Goal: Task Accomplishment & Management: Complete application form

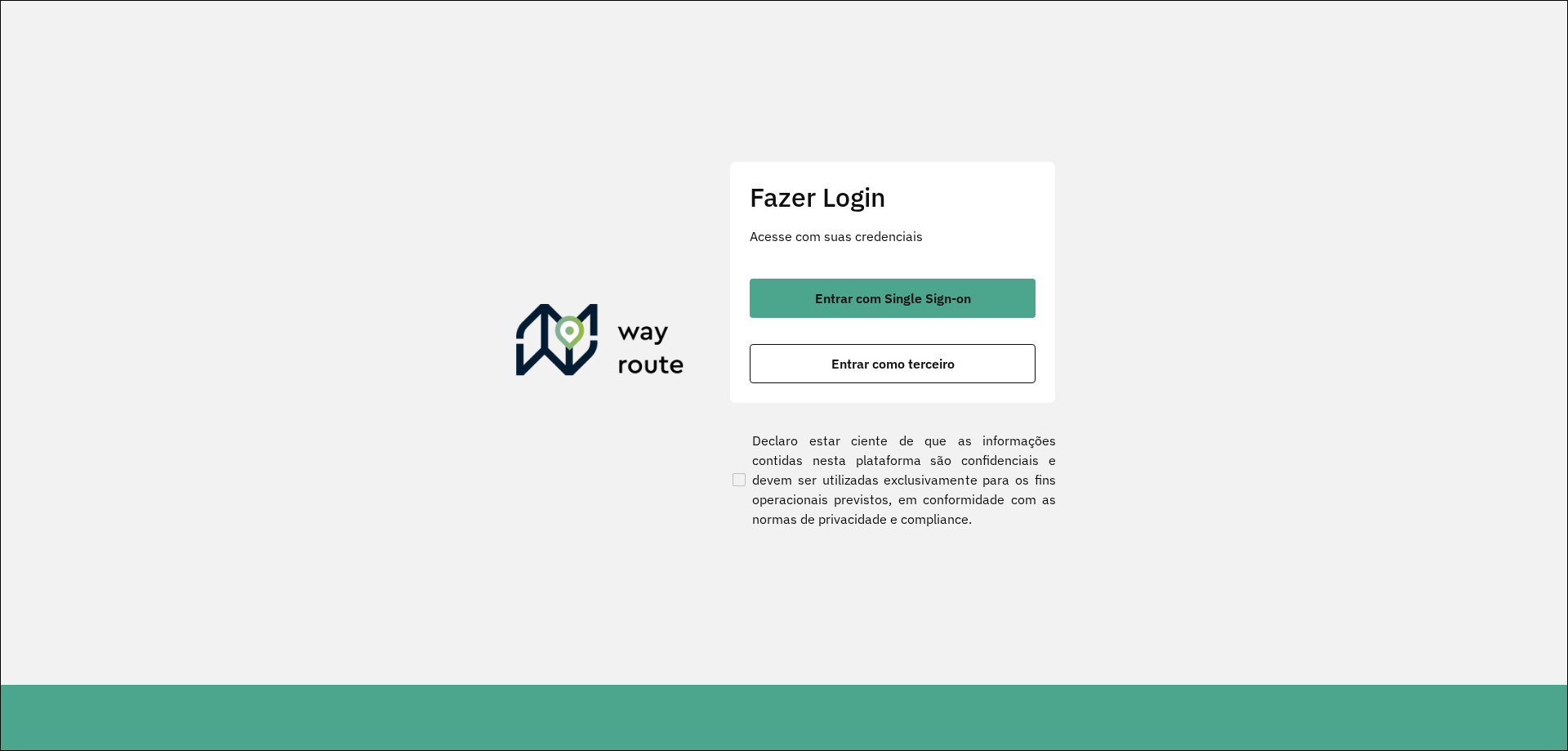
click at [810, 271] on div "Fazer Login Acesse com suas credenciais Entrar com Single Sign-on Entrar como t…" at bounding box center [893, 282] width 327 height 242
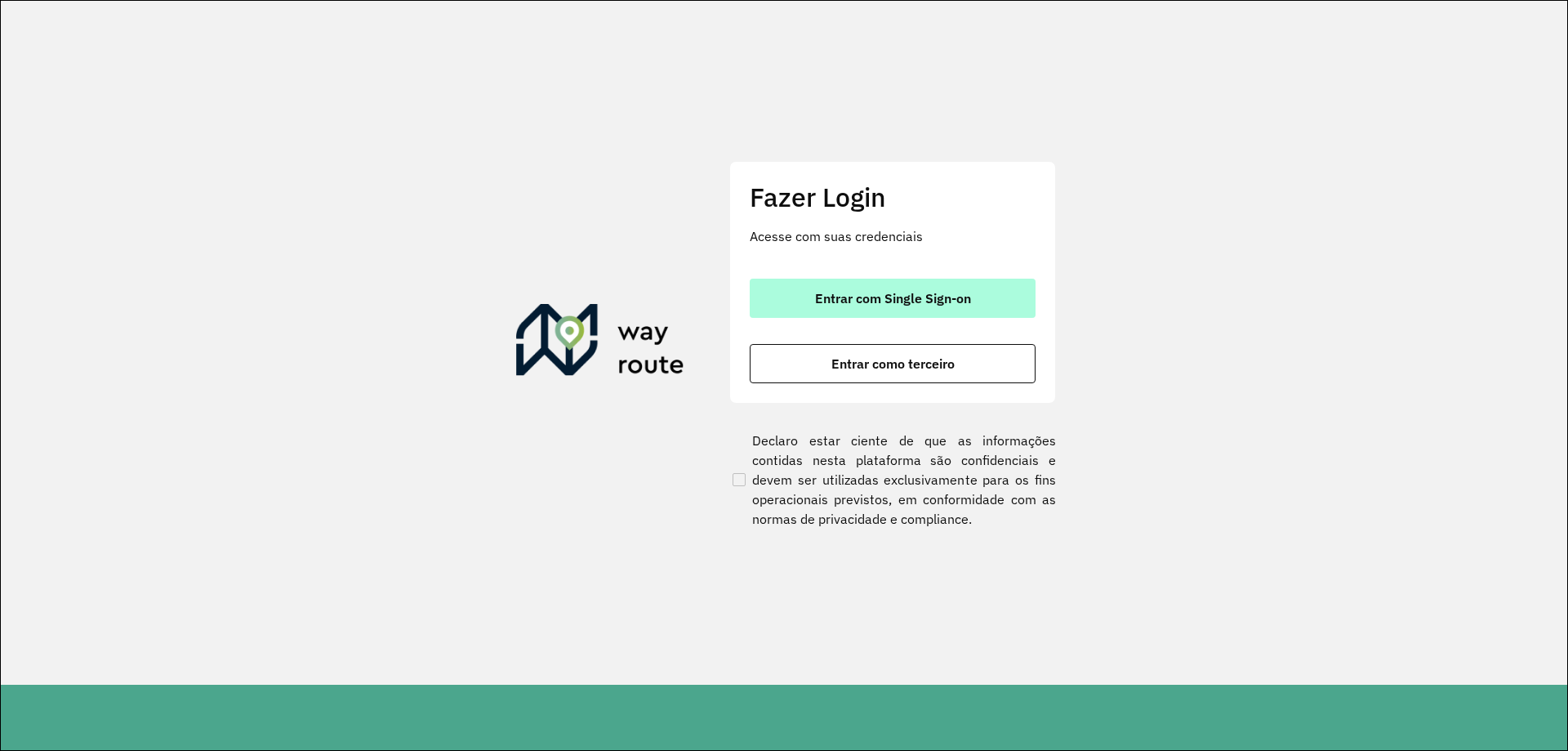
click at [831, 281] on button "Entrar com Single Sign-on" at bounding box center [893, 298] width 285 height 39
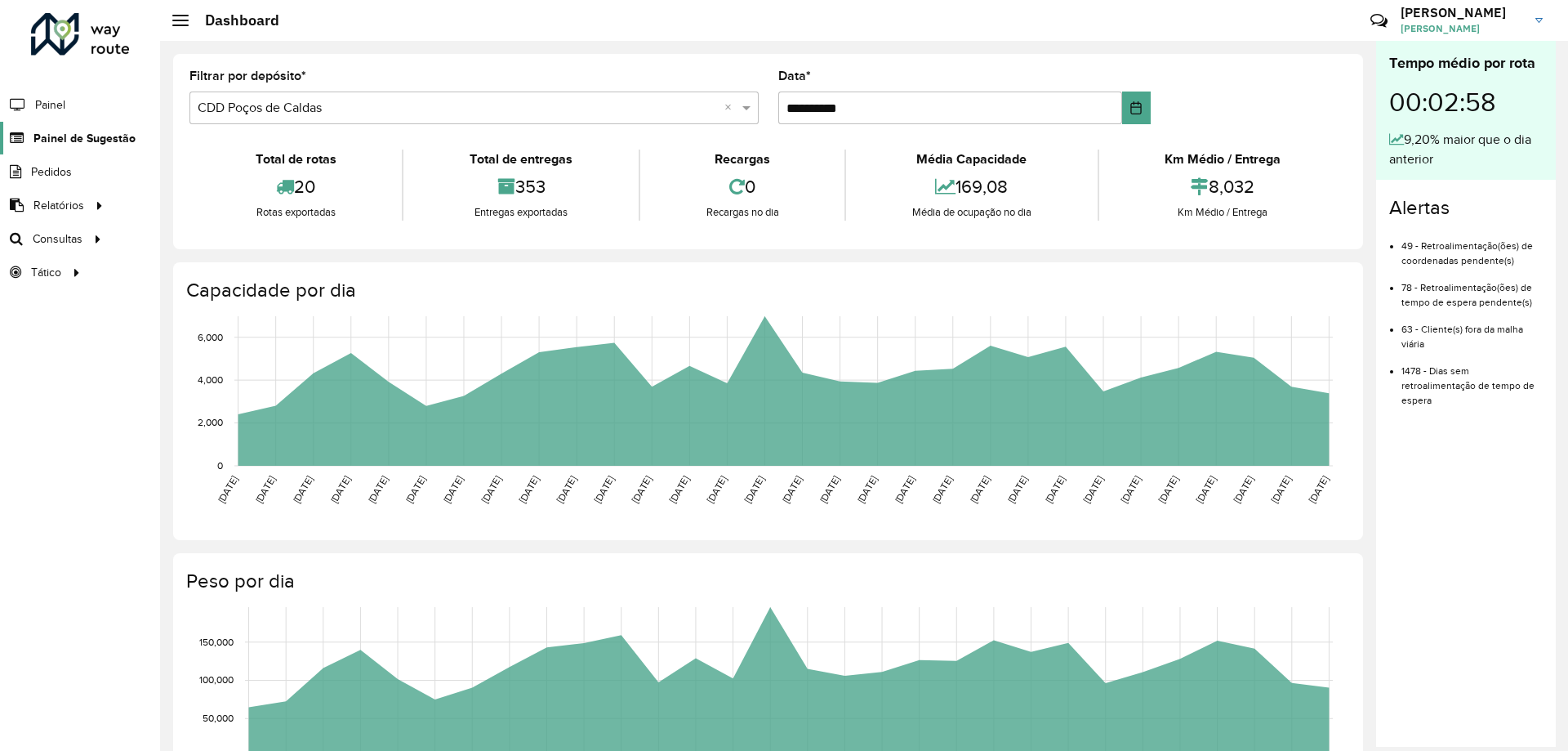
click at [106, 144] on span "Painel de Sugestão" at bounding box center [85, 138] width 102 height 17
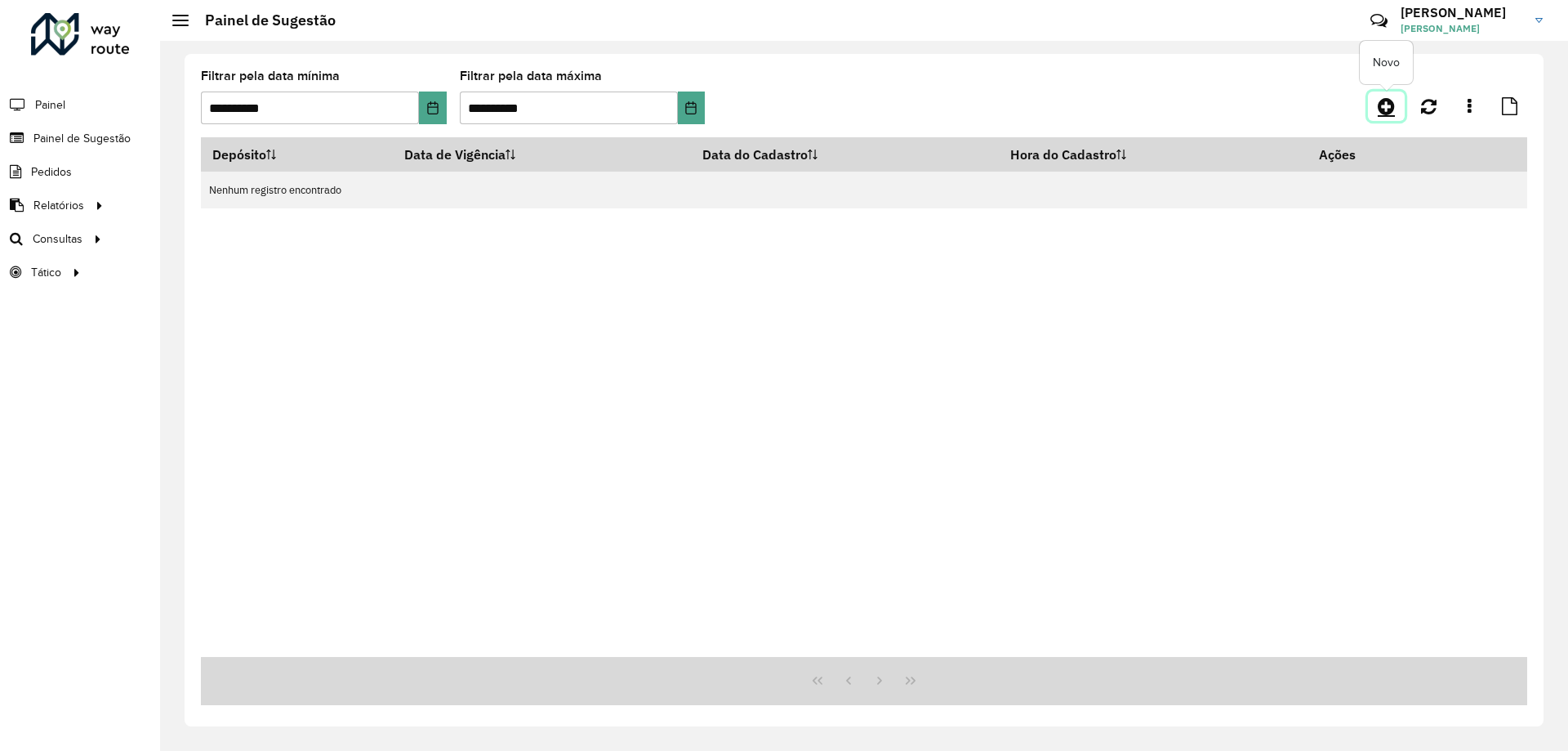
click at [1379, 103] on icon at bounding box center [1386, 106] width 17 height 20
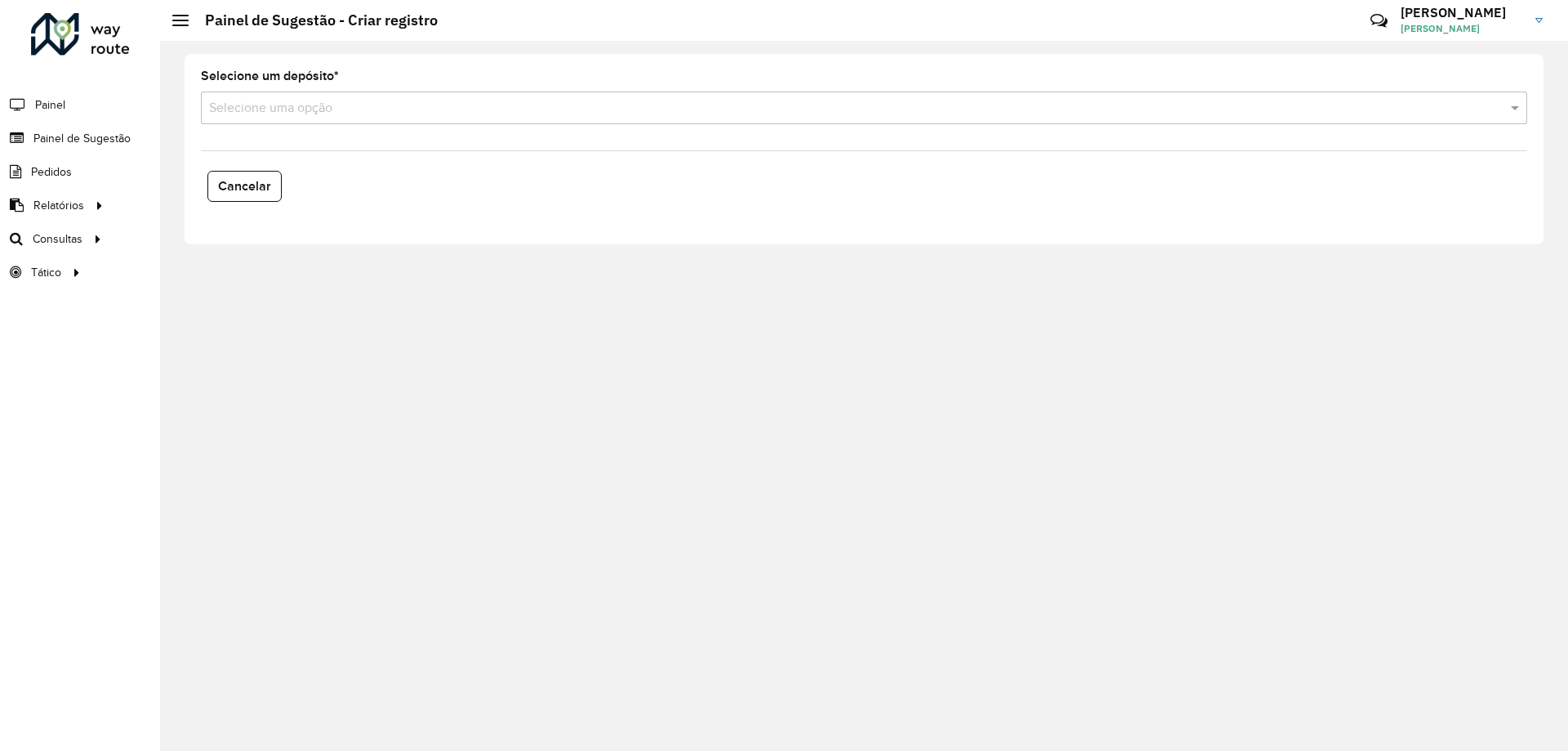
click at [969, 102] on input "text" at bounding box center [847, 108] width 1278 height 20
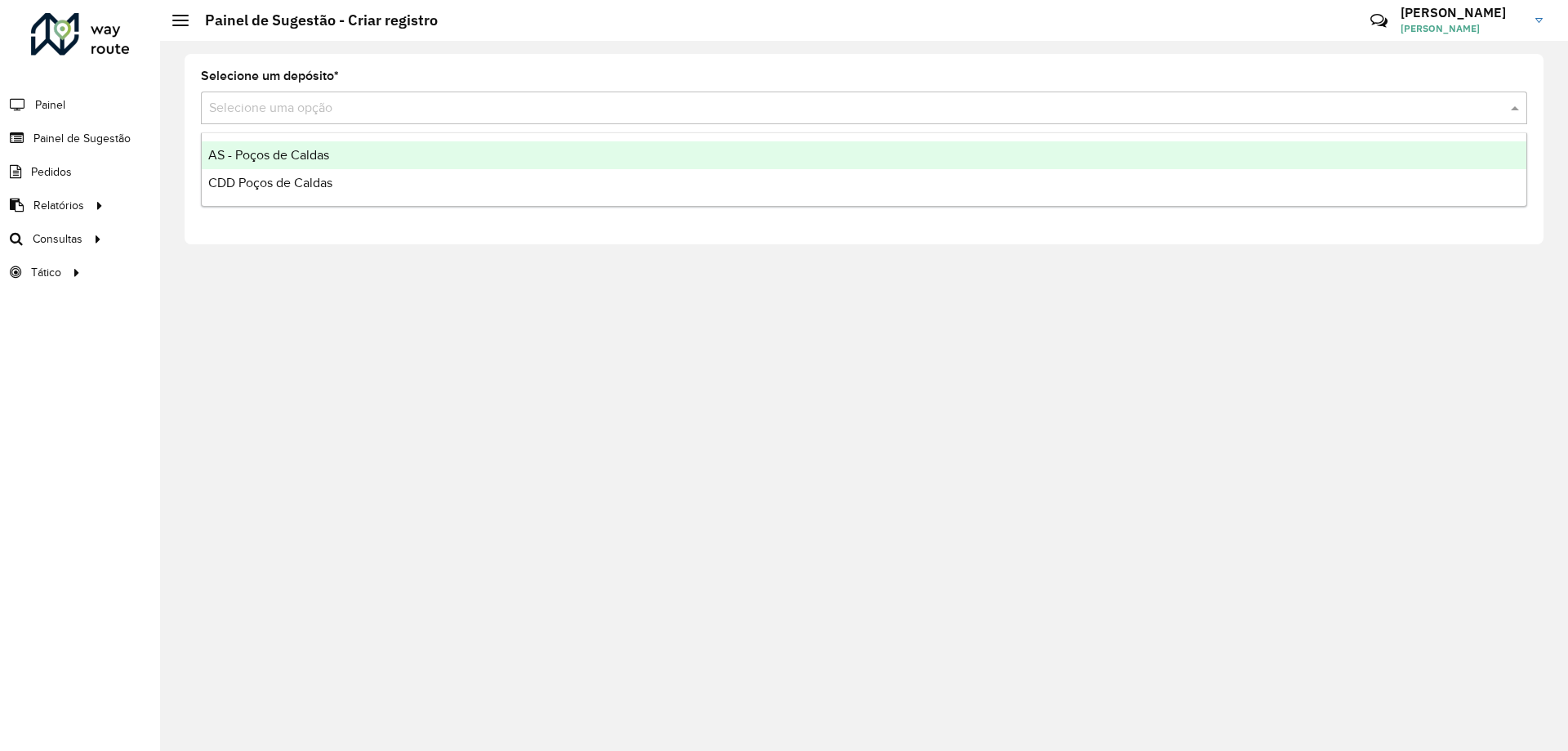
click at [870, 168] on div "AS - Poços de Caldas" at bounding box center [864, 156] width 1325 height 28
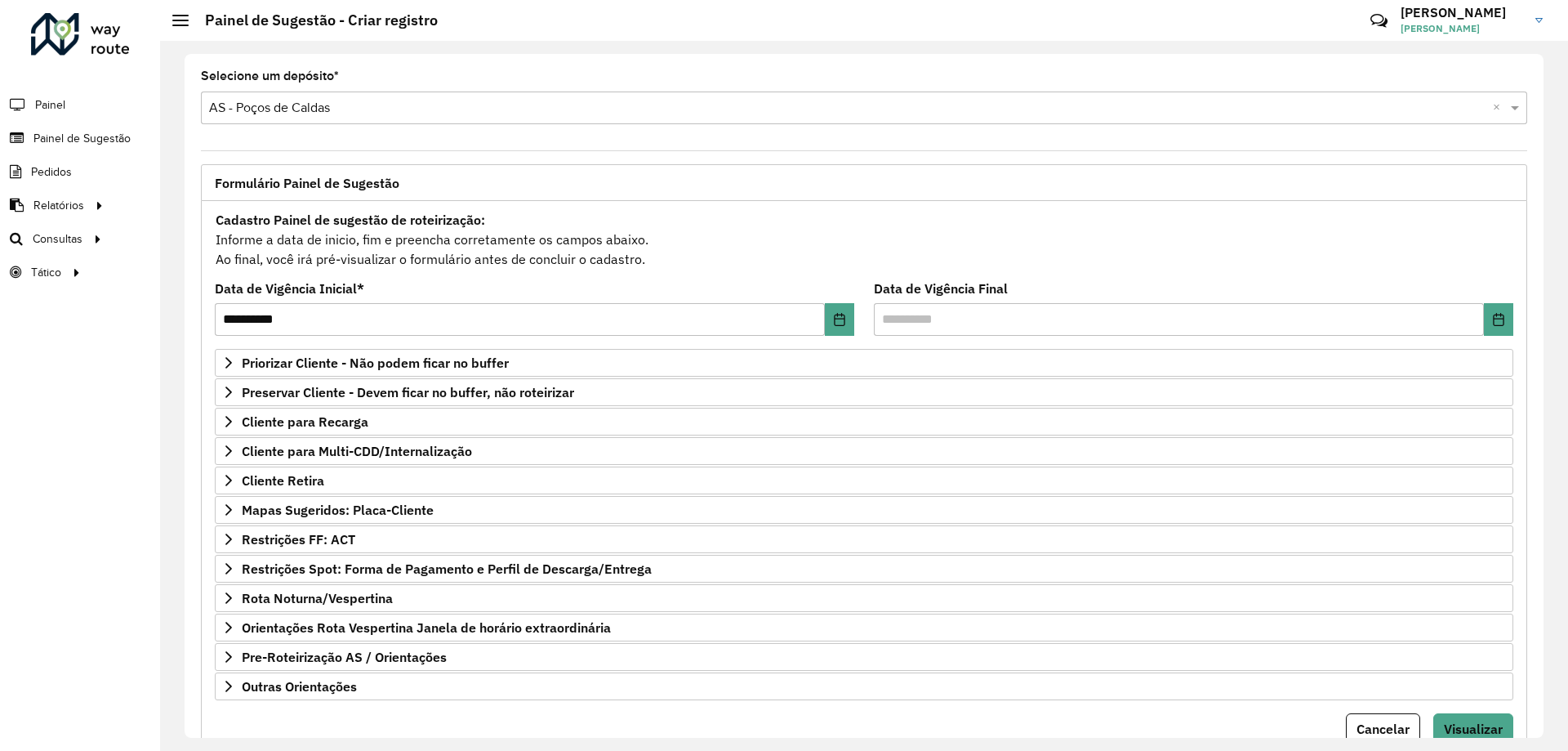
click at [722, 117] on div "Selecione uma opção × AS - Poços de Caldas ×" at bounding box center [863, 107] width 1326 height 32
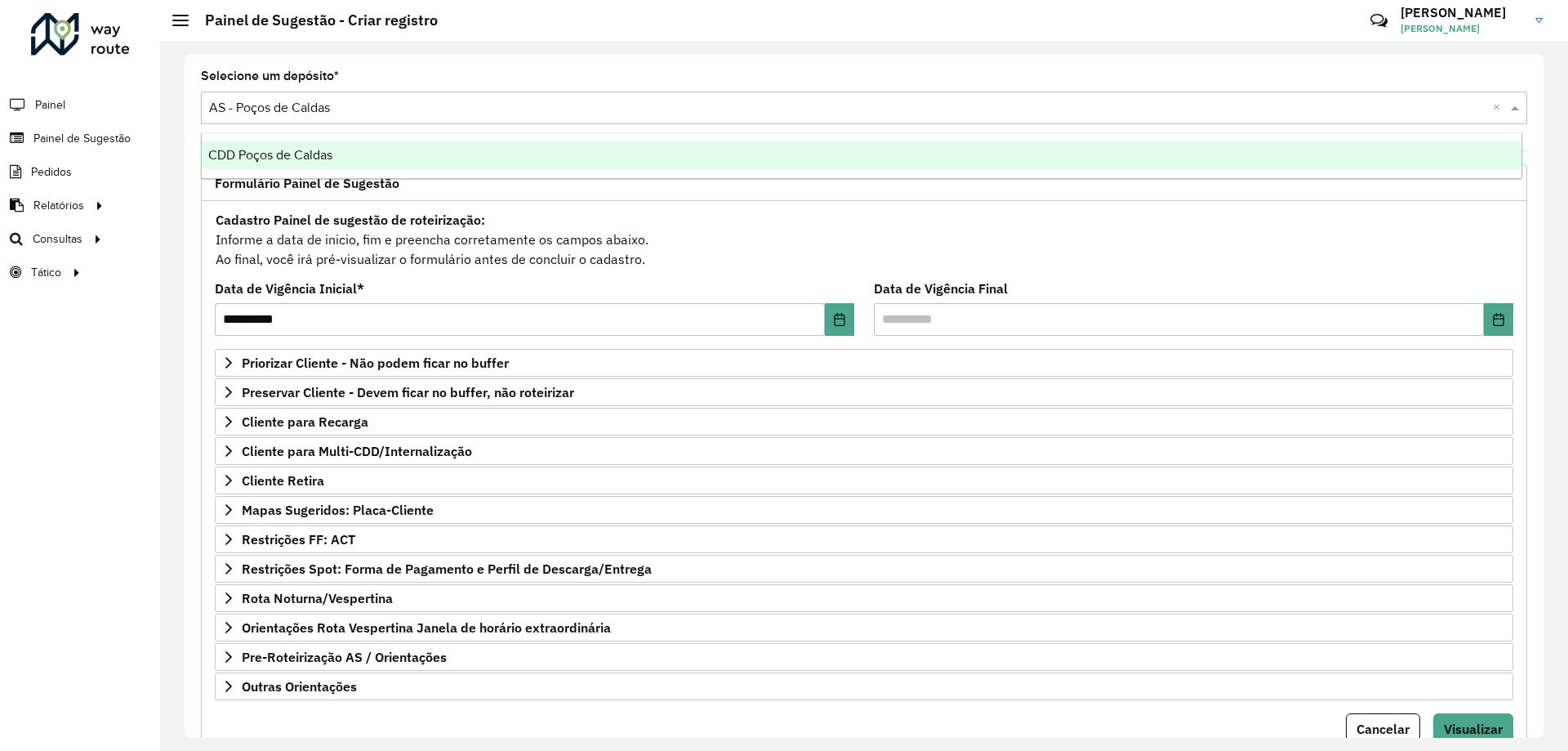
click at [704, 117] on div "Selecione uma opção × AS - Poços de Caldas ×" at bounding box center [863, 107] width 1326 height 32
click at [699, 156] on div "CDD Poços de Caldas" at bounding box center [861, 156] width 1320 height 28
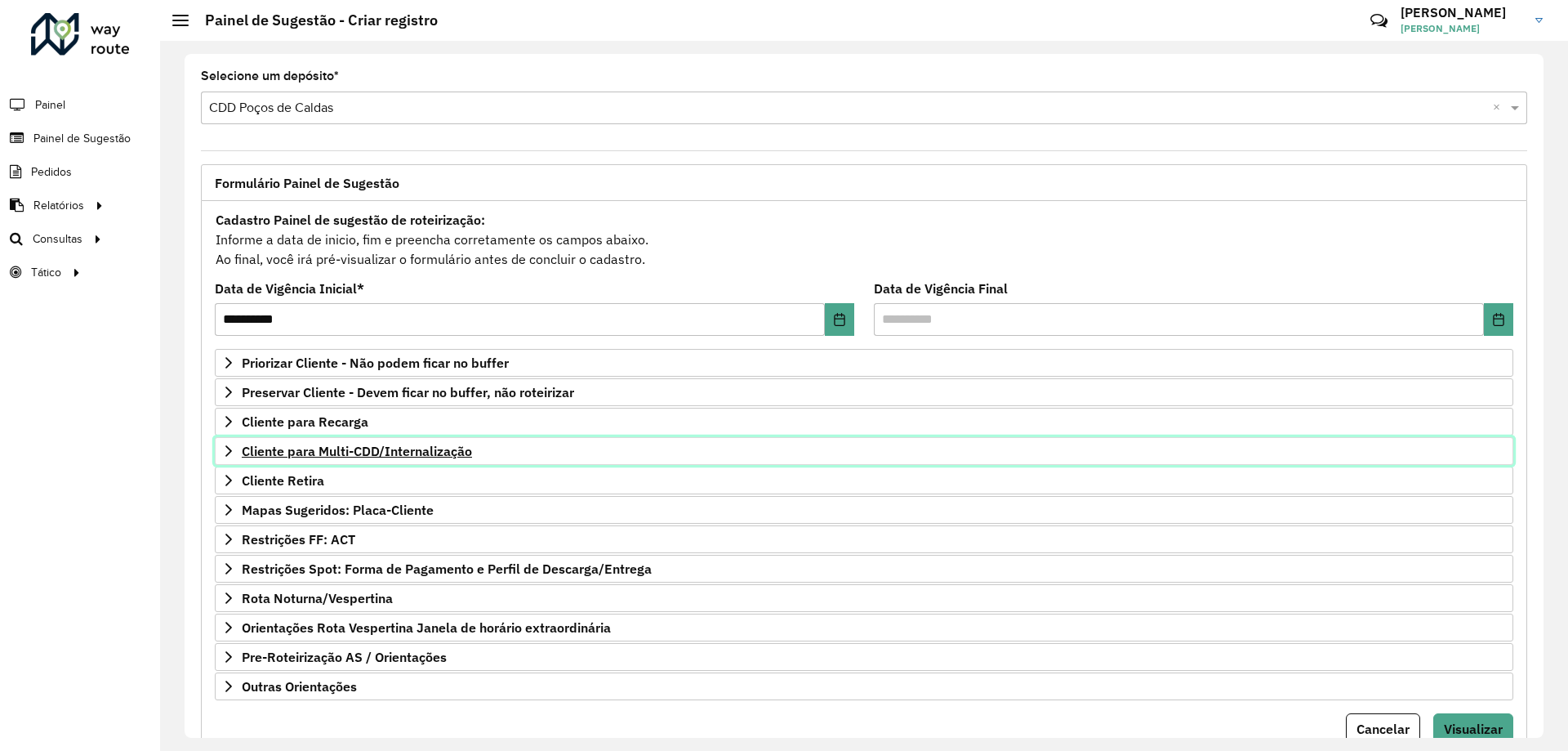
click at [386, 455] on span "Cliente para Multi-CDD/Internalização" at bounding box center [357, 450] width 230 height 13
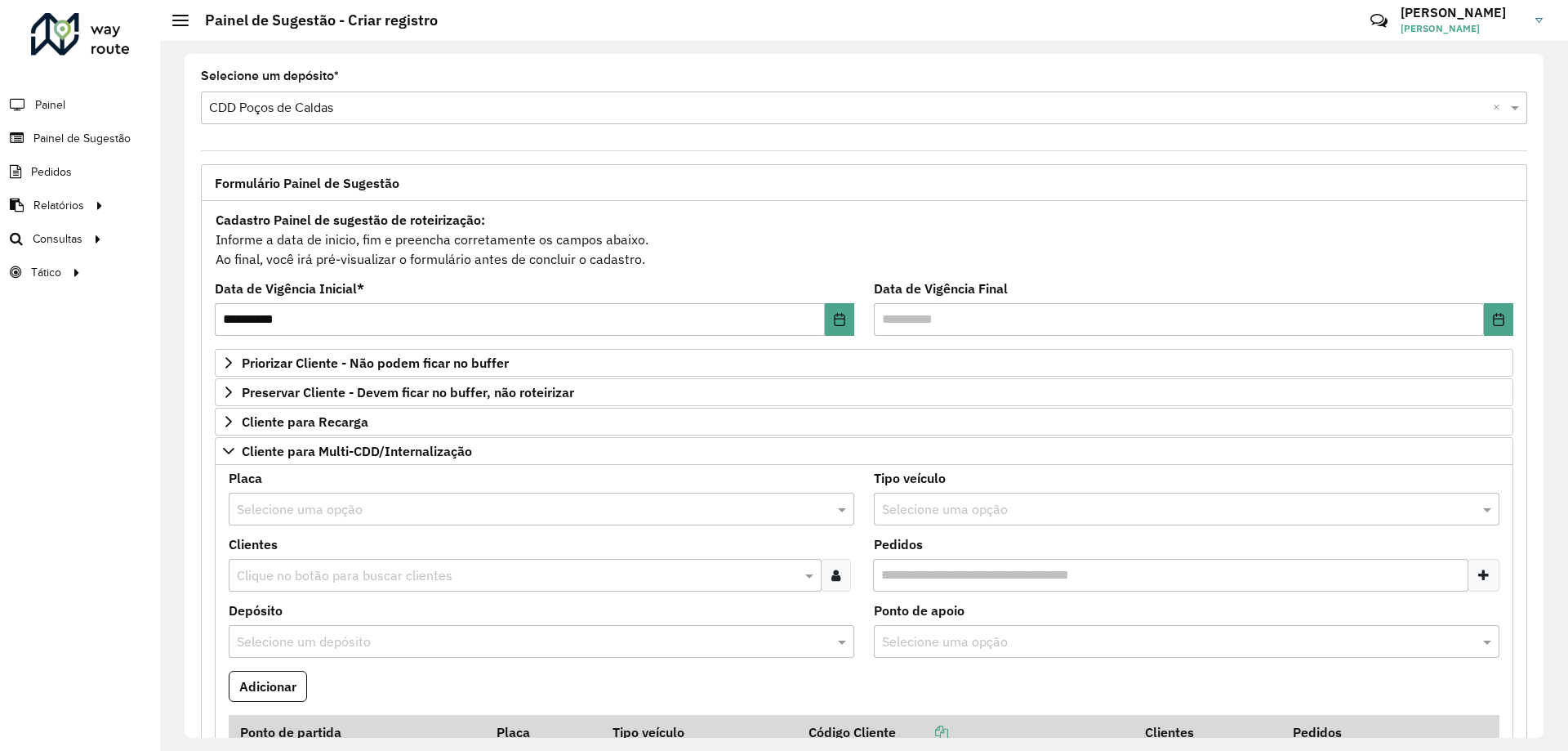
click at [366, 506] on input "text" at bounding box center [526, 510] width 577 height 20
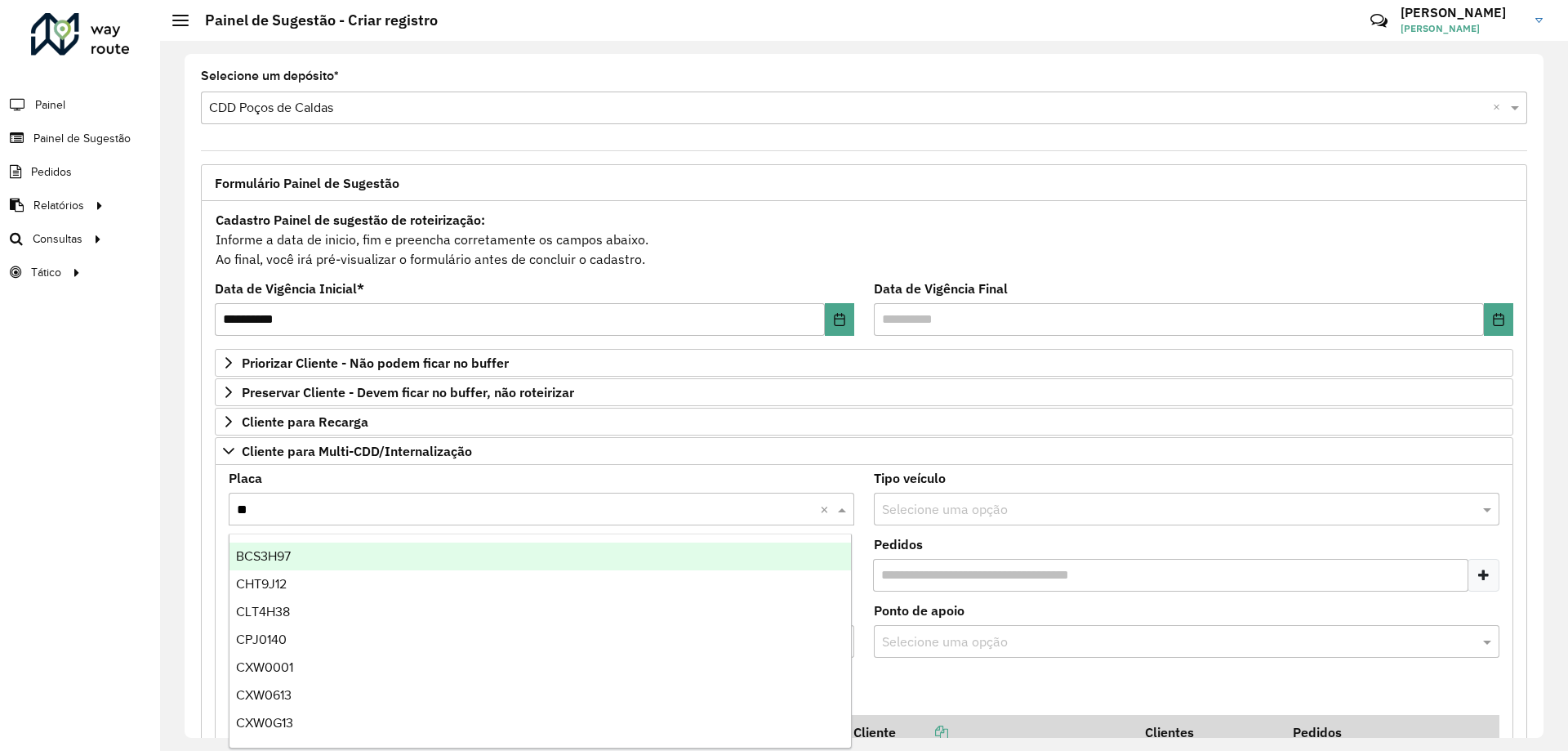
type input "***"
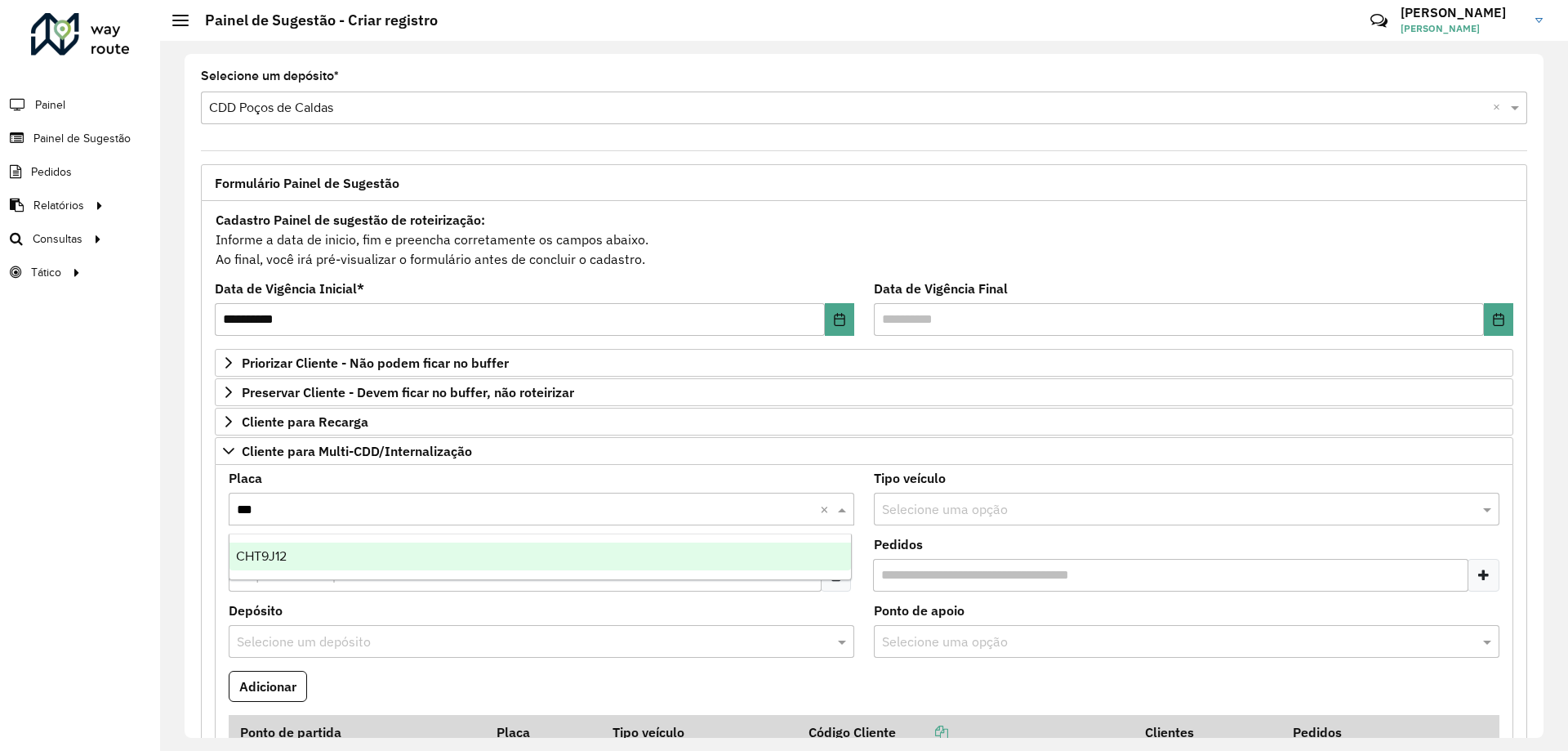
click at [359, 555] on div "CHT9J12" at bounding box center [539, 556] width 621 height 28
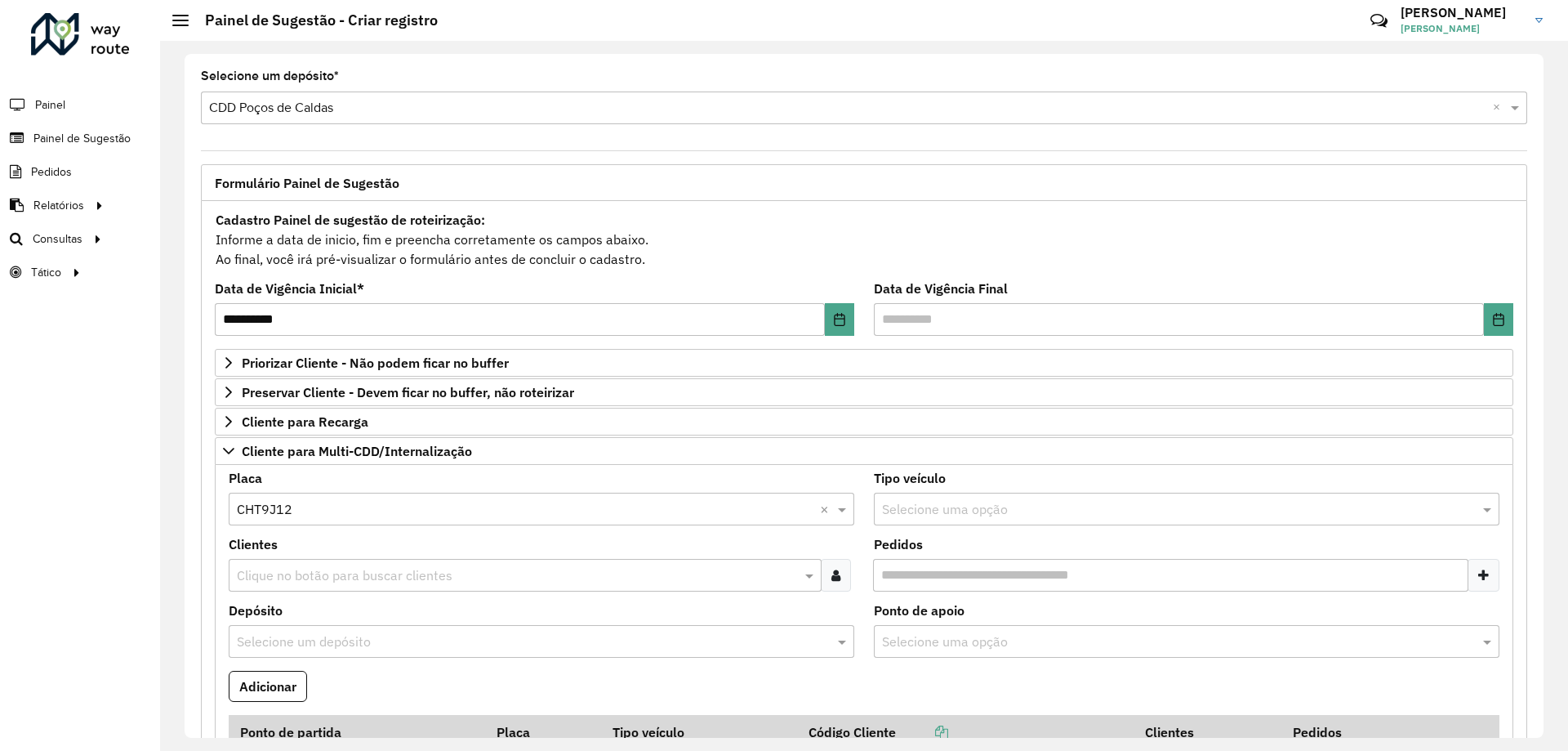
click at [368, 559] on body "**********" at bounding box center [784, 375] width 1568 height 751
click at [837, 572] on icon at bounding box center [836, 574] width 9 height 13
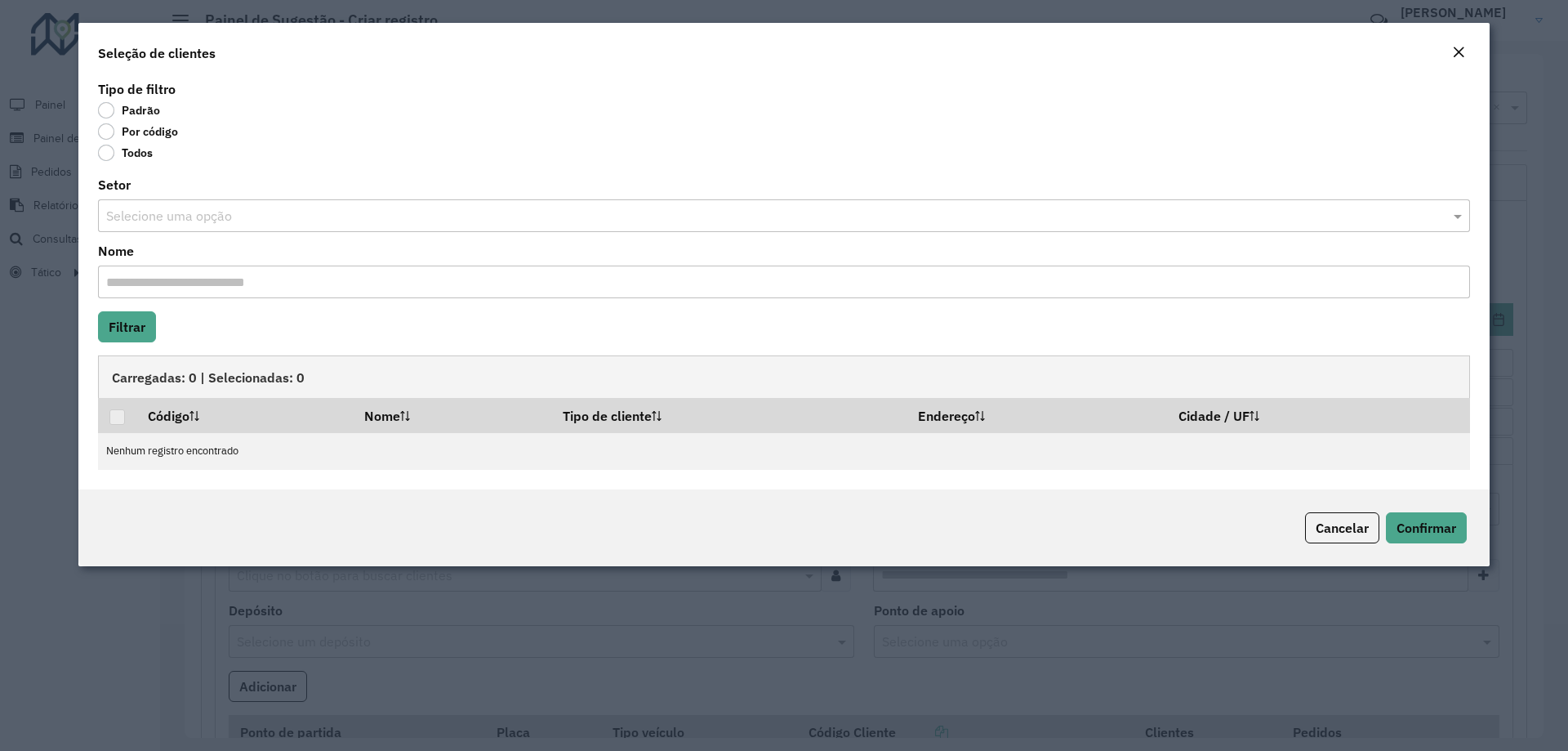
click at [165, 128] on label "Por código" at bounding box center [138, 131] width 80 height 17
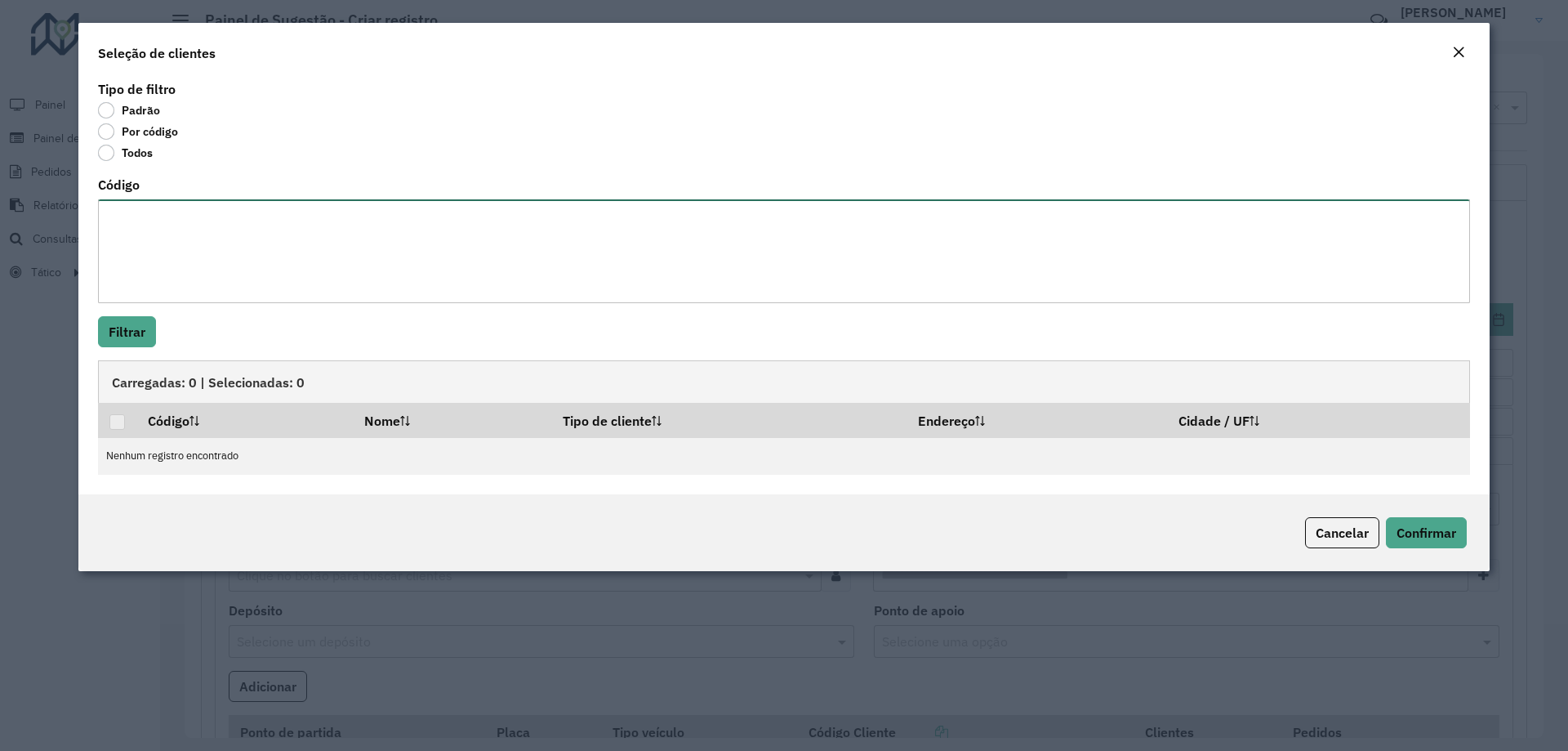
click at [209, 244] on textarea "Código" at bounding box center [784, 250] width 1372 height 103
paste textarea "***** ***** *****"
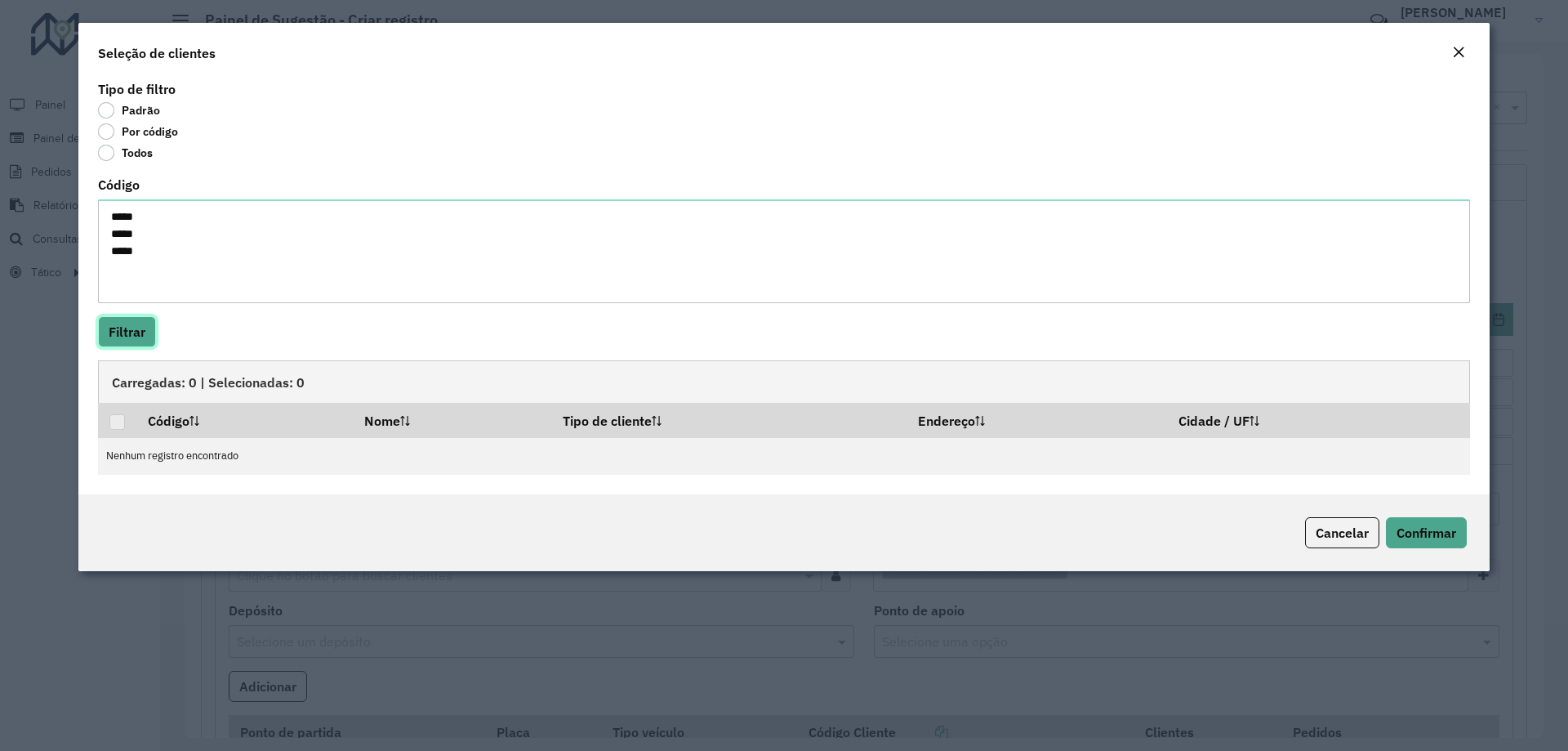
click at [119, 325] on button "Filtrar" at bounding box center [127, 332] width 58 height 31
click at [117, 428] on p-tableheadercheckbox at bounding box center [117, 420] width 17 height 17
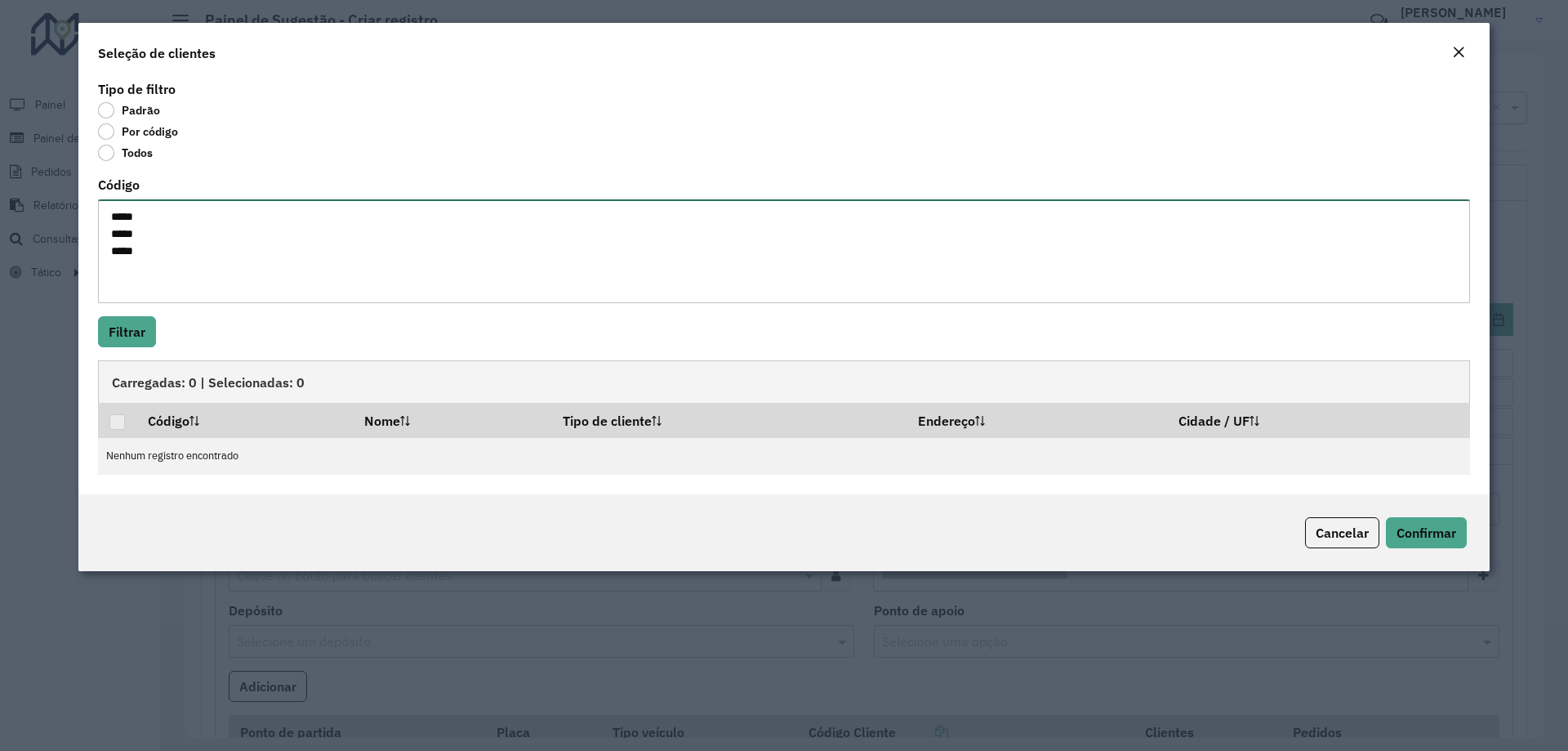
click at [111, 214] on textarea "***** ***** *****" at bounding box center [784, 250] width 1372 height 103
type textarea "******** ******** ********"
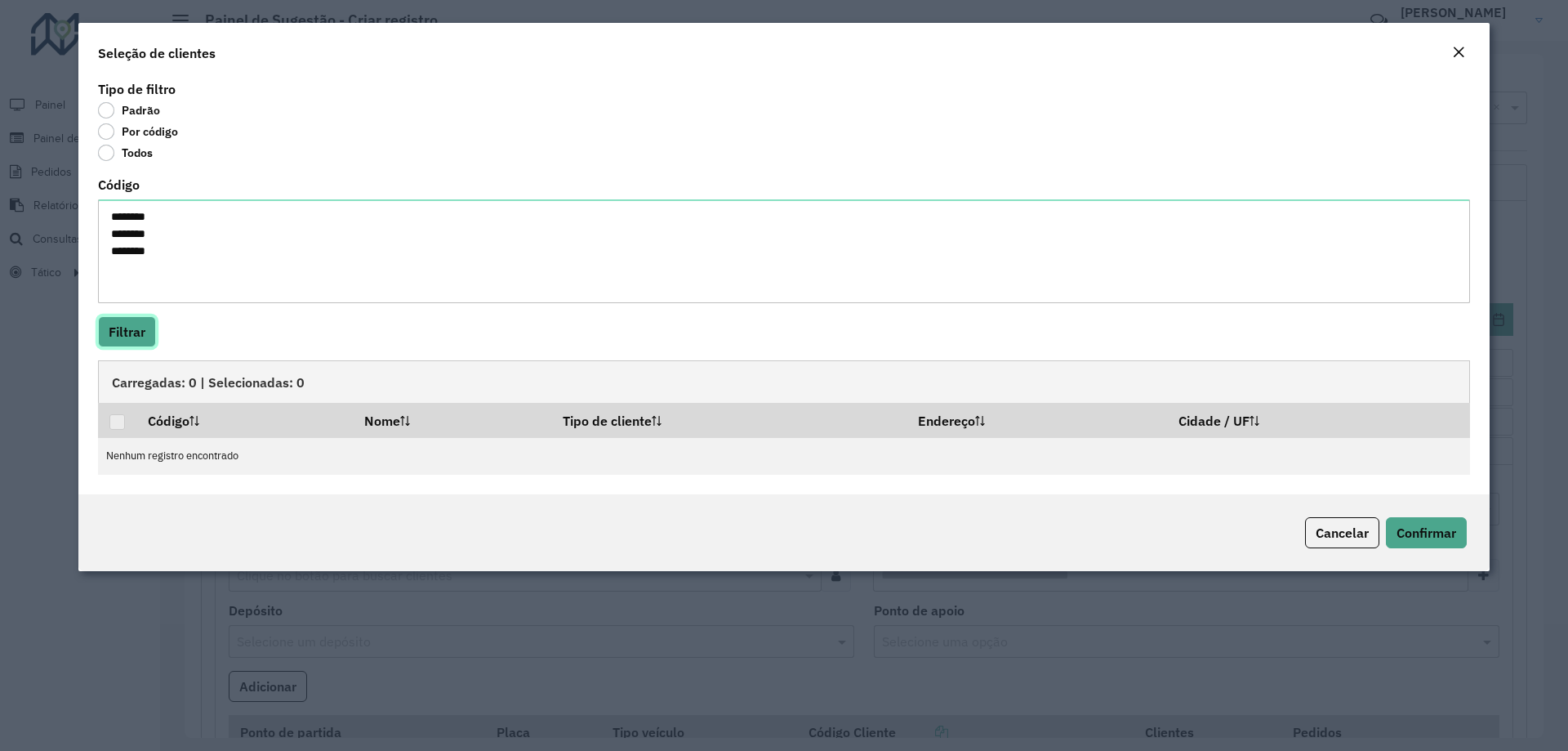
click at [137, 339] on button "Filtrar" at bounding box center [127, 332] width 58 height 31
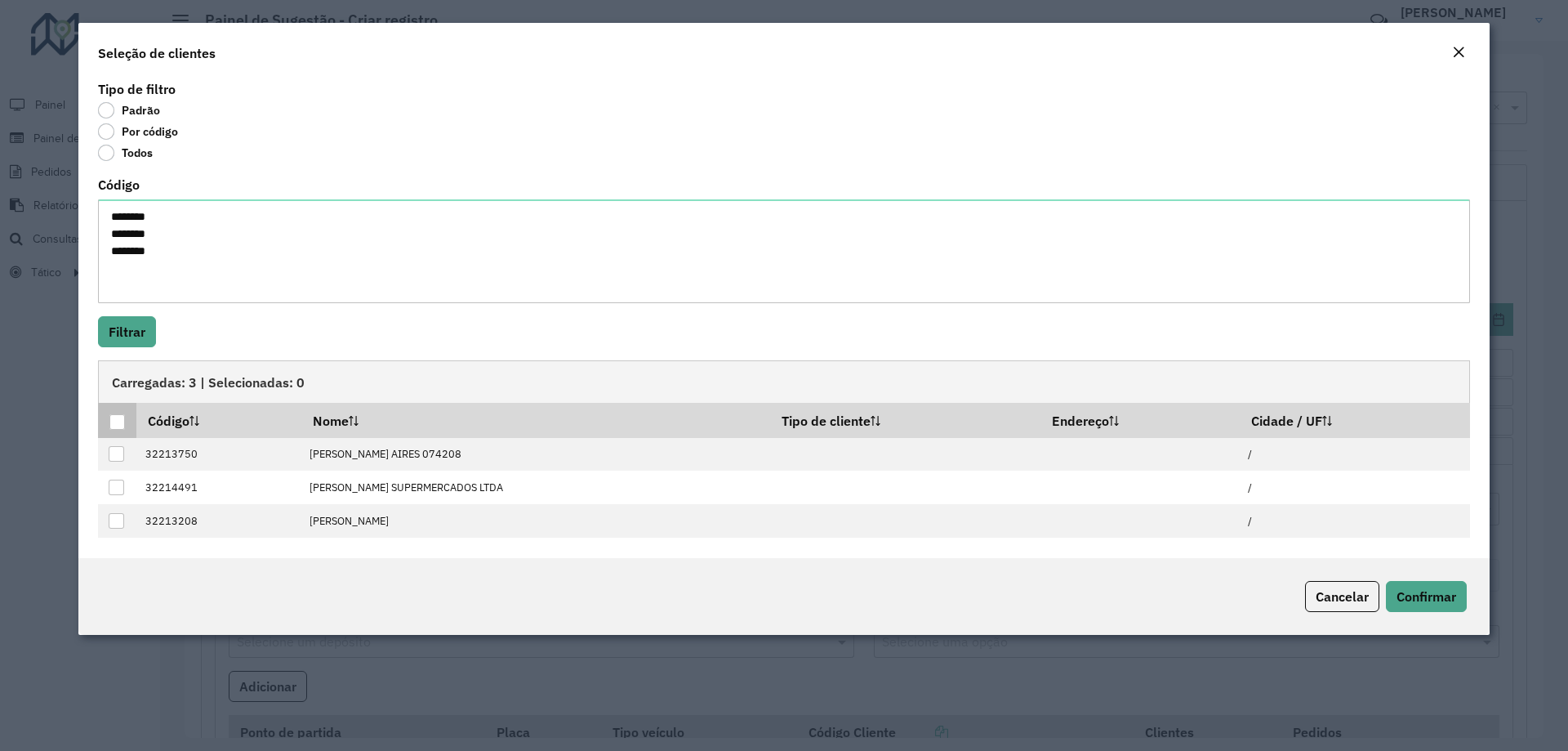
click at [118, 419] on div at bounding box center [117, 422] width 16 height 16
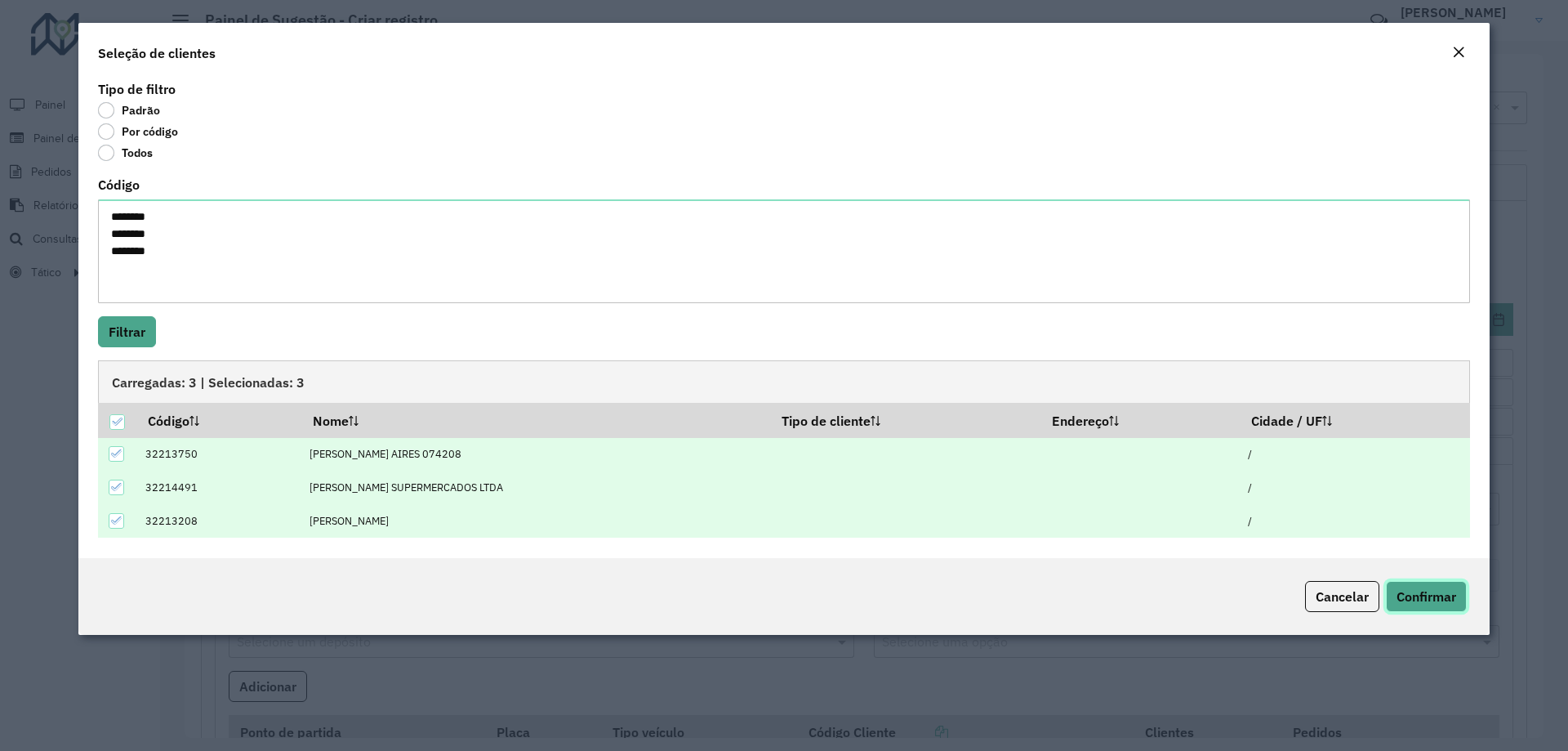
click at [1426, 611] on button "Confirmar" at bounding box center [1426, 596] width 81 height 31
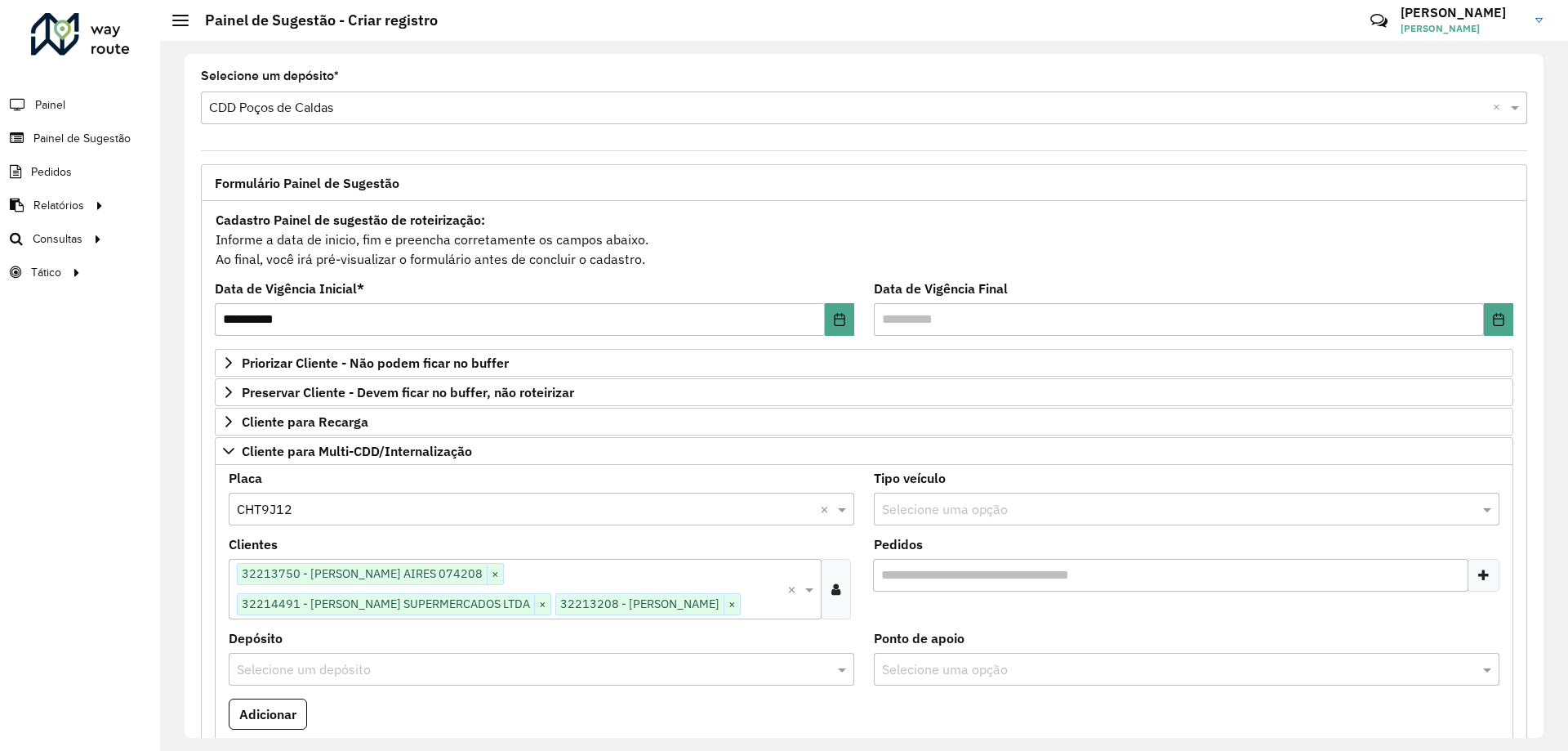
scroll to position [334, 0]
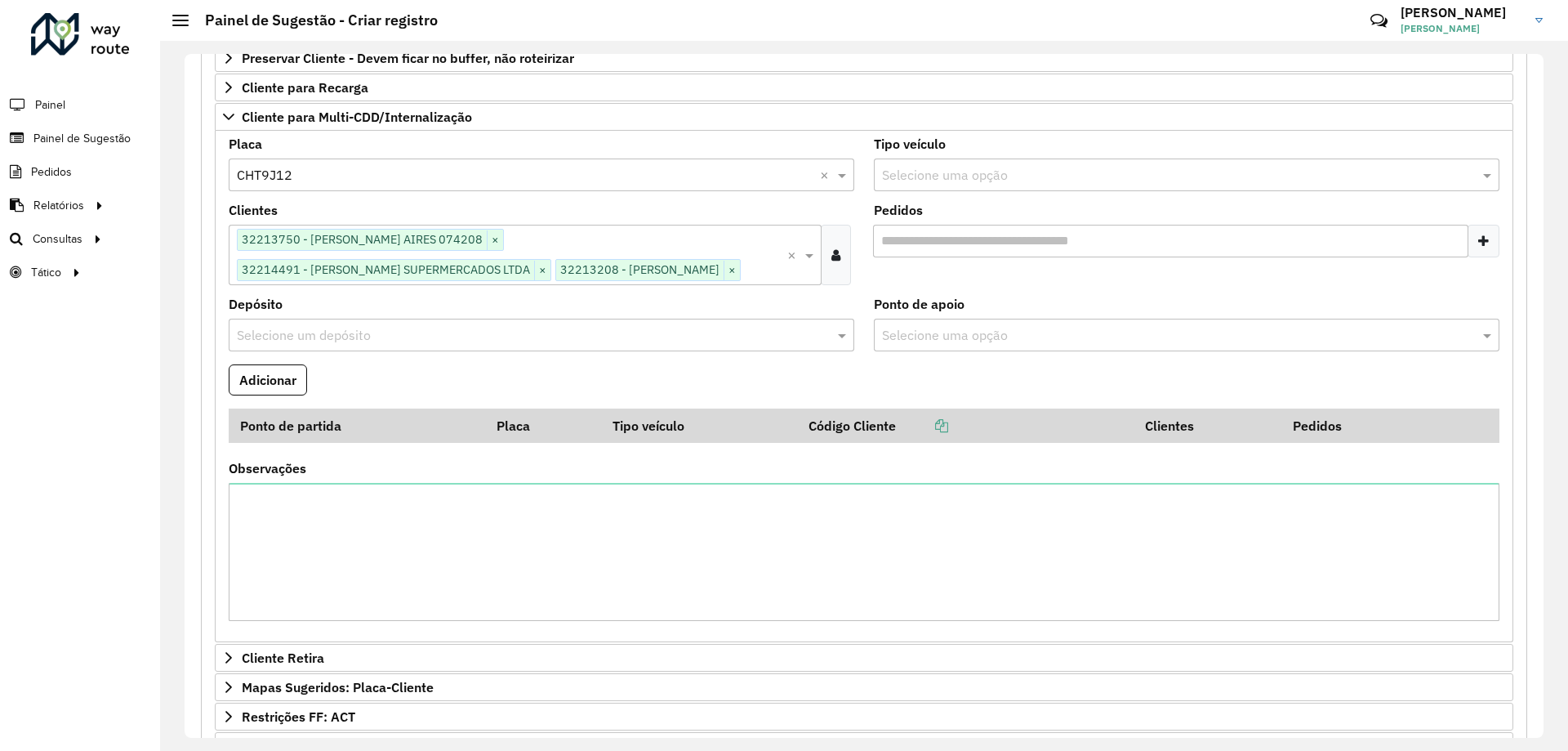
click at [984, 328] on input "text" at bounding box center [1170, 336] width 577 height 20
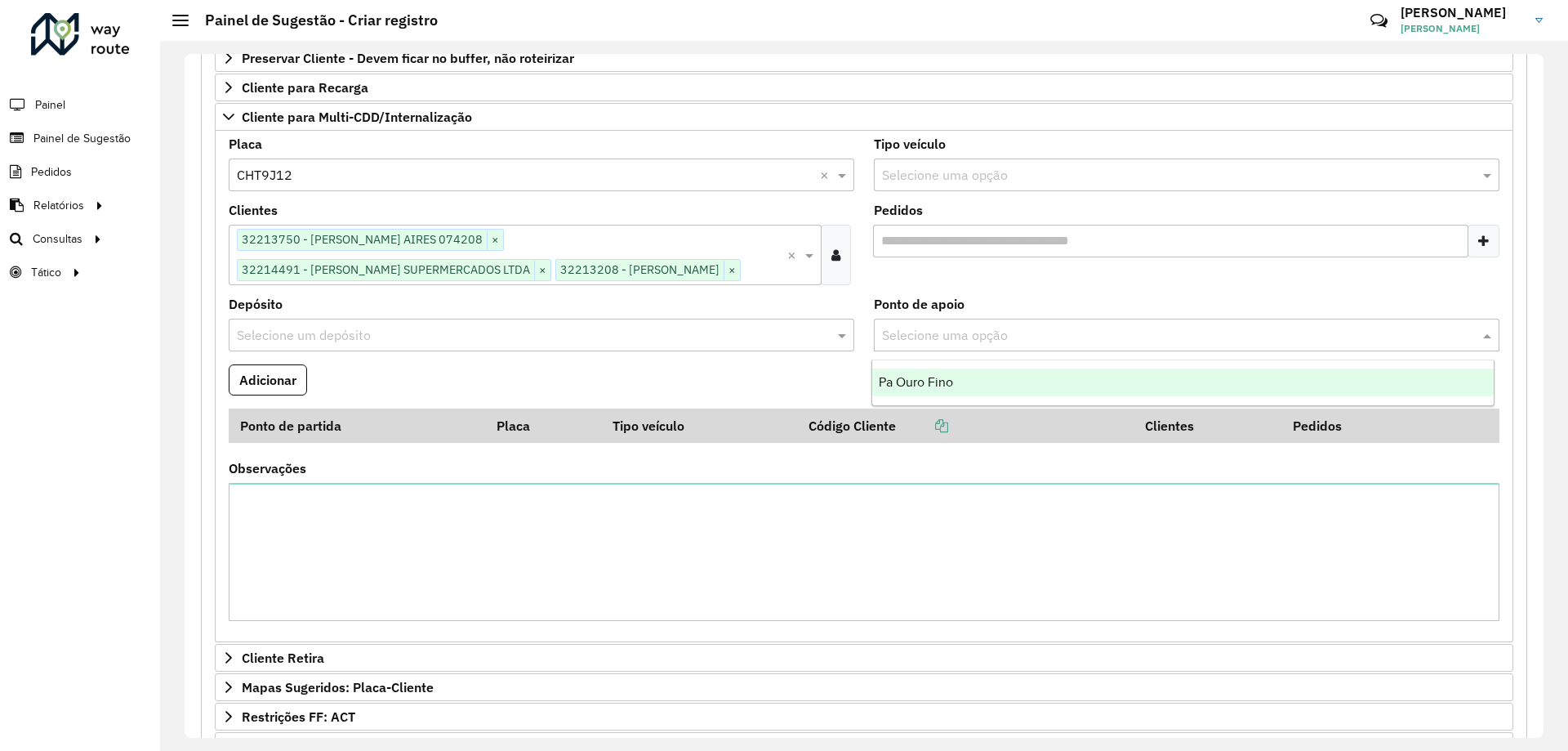
click at [960, 379] on div "Pa Ouro Fino" at bounding box center [1182, 382] width 621 height 28
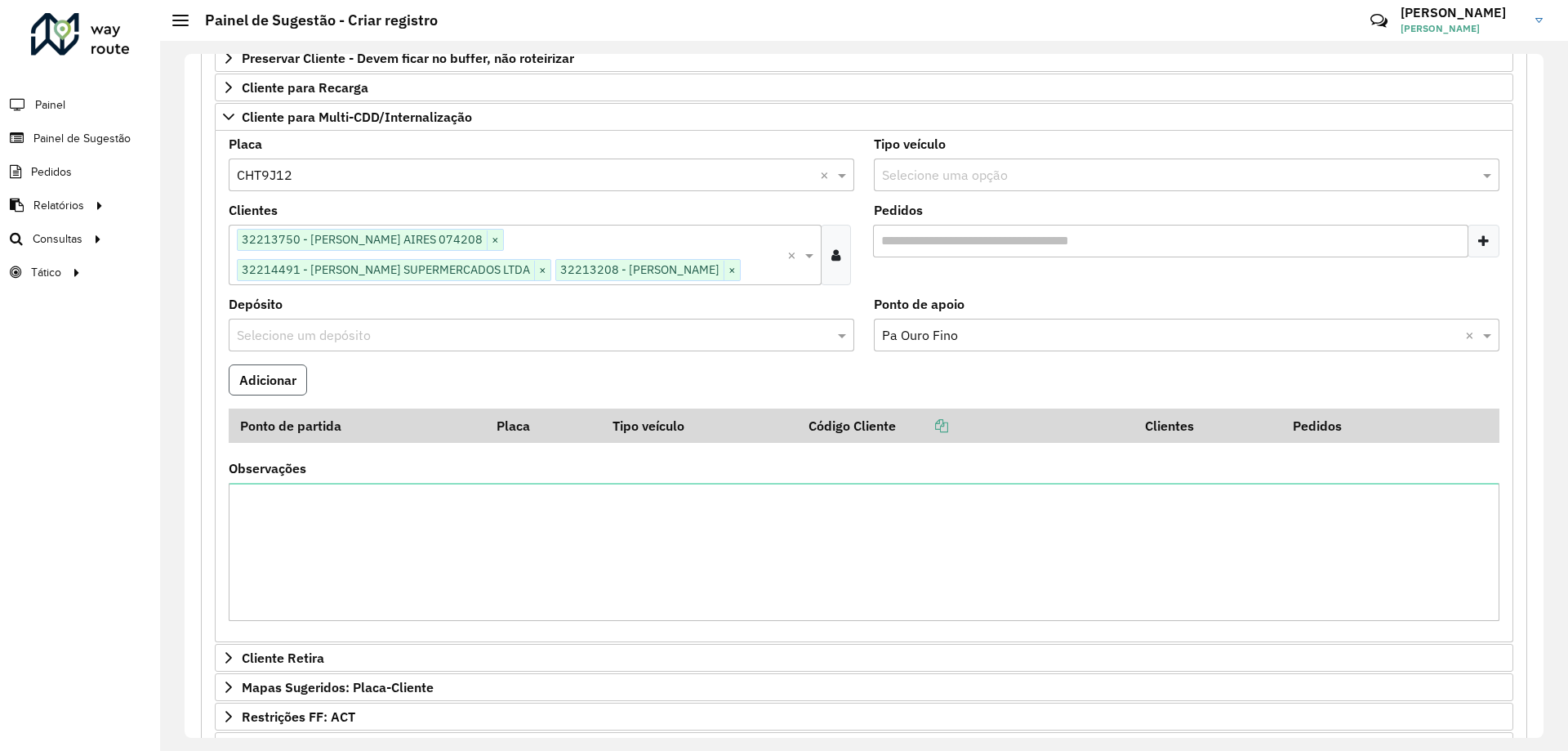
click at [290, 372] on button "Adicionar" at bounding box center [268, 380] width 79 height 31
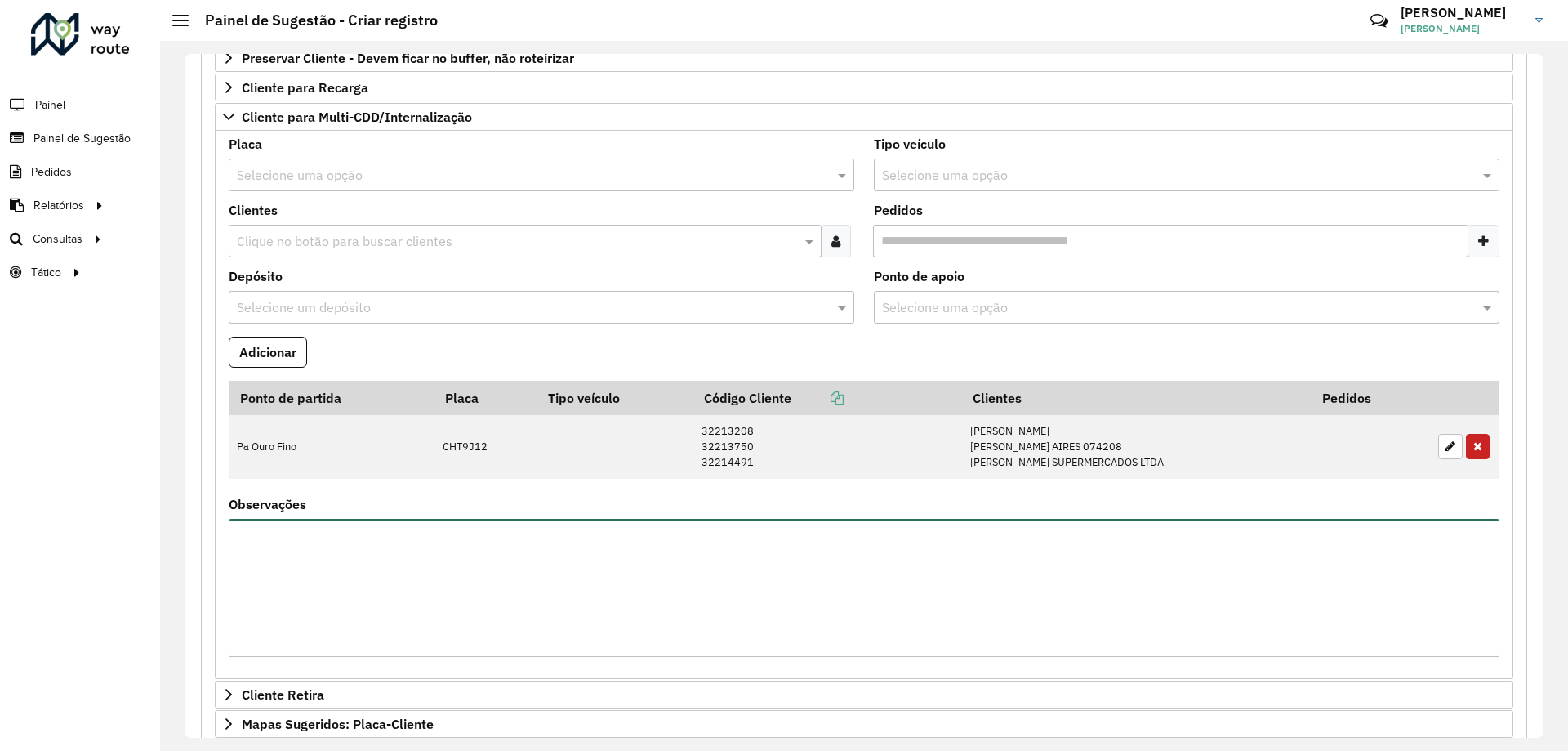
click at [433, 564] on textarea "Observações" at bounding box center [863, 588] width 1271 height 138
type textarea "**********"
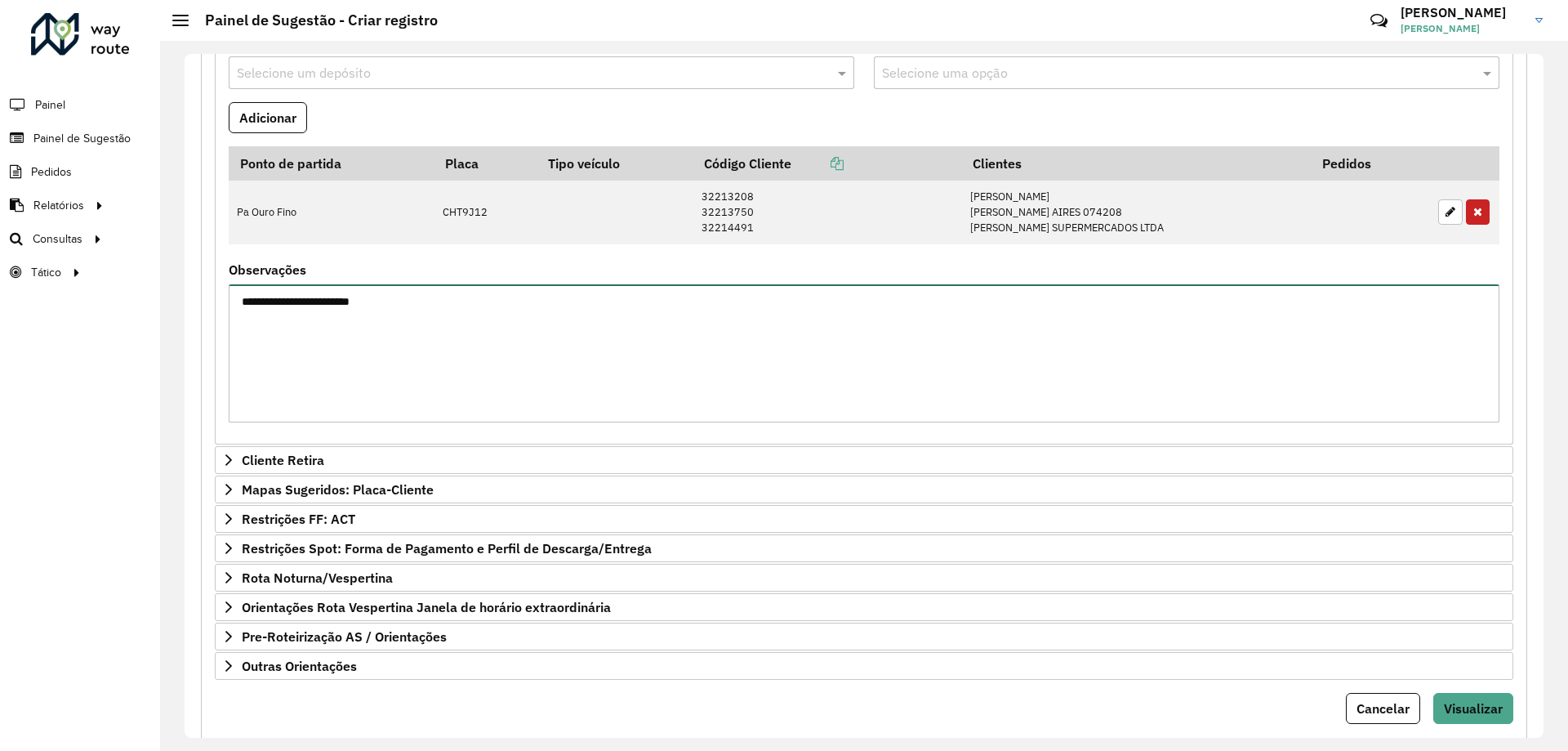
scroll to position [601, 0]
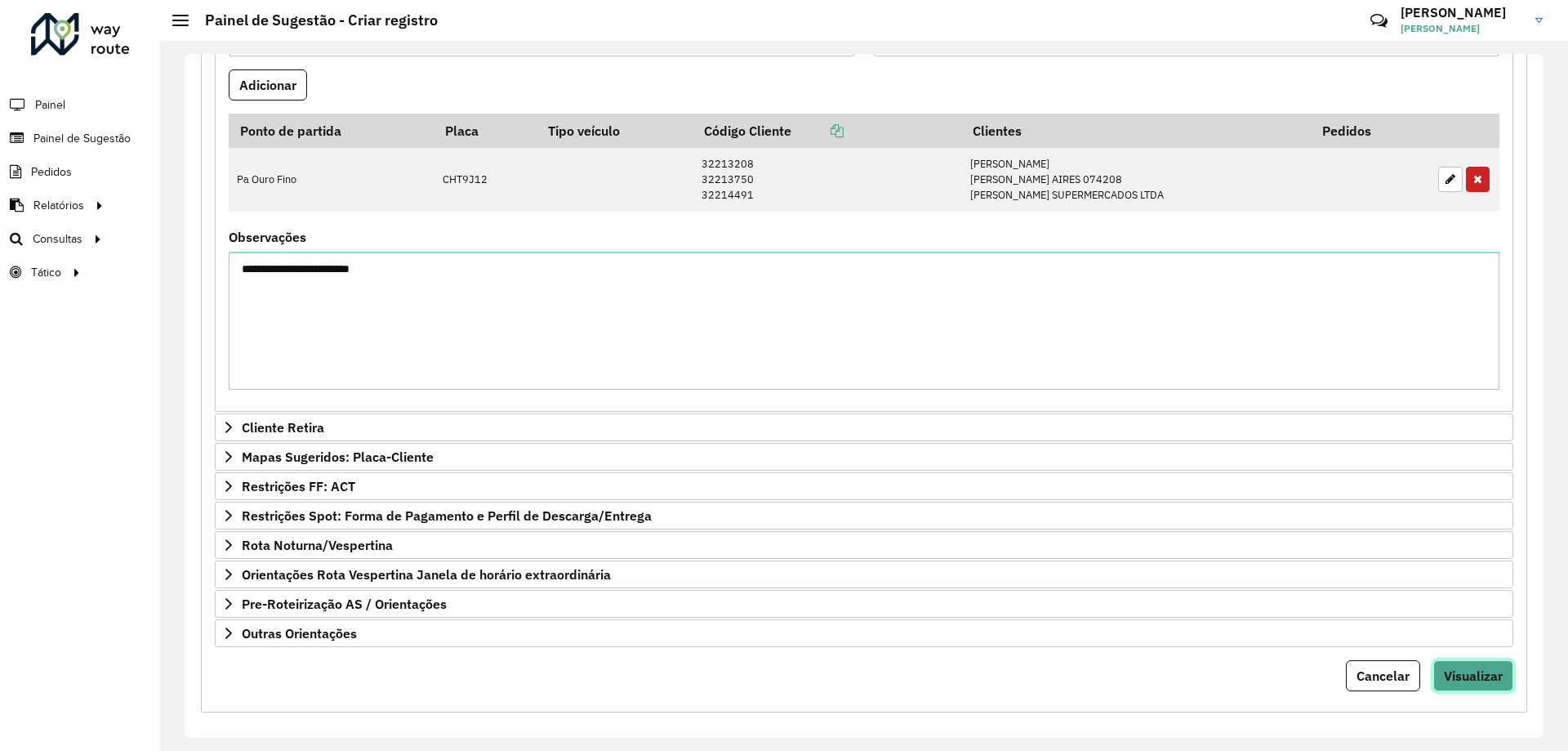
click at [1448, 672] on span "Visualizar" at bounding box center [1474, 675] width 59 height 17
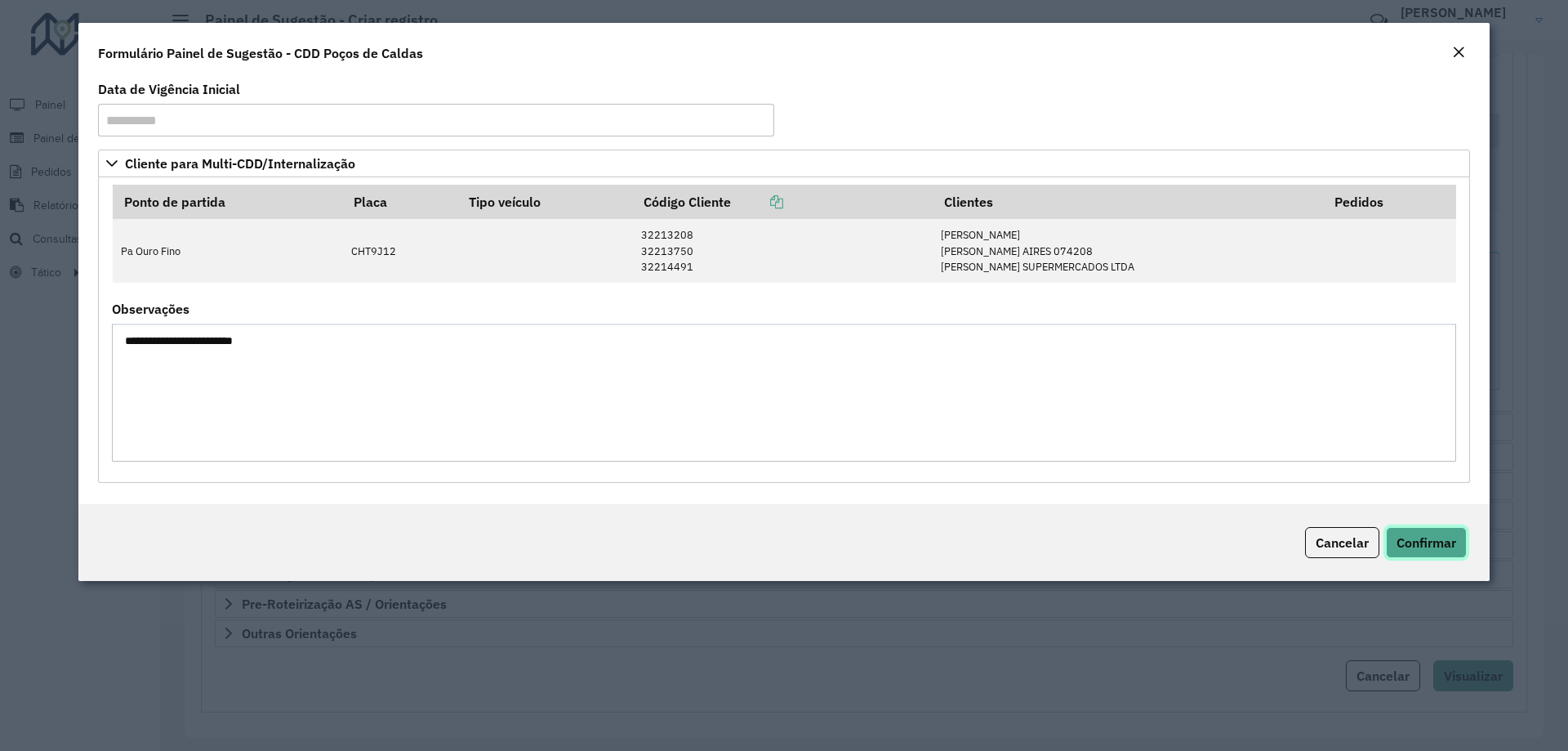
click at [1403, 547] on span "Confirmar" at bounding box center [1426, 542] width 60 height 17
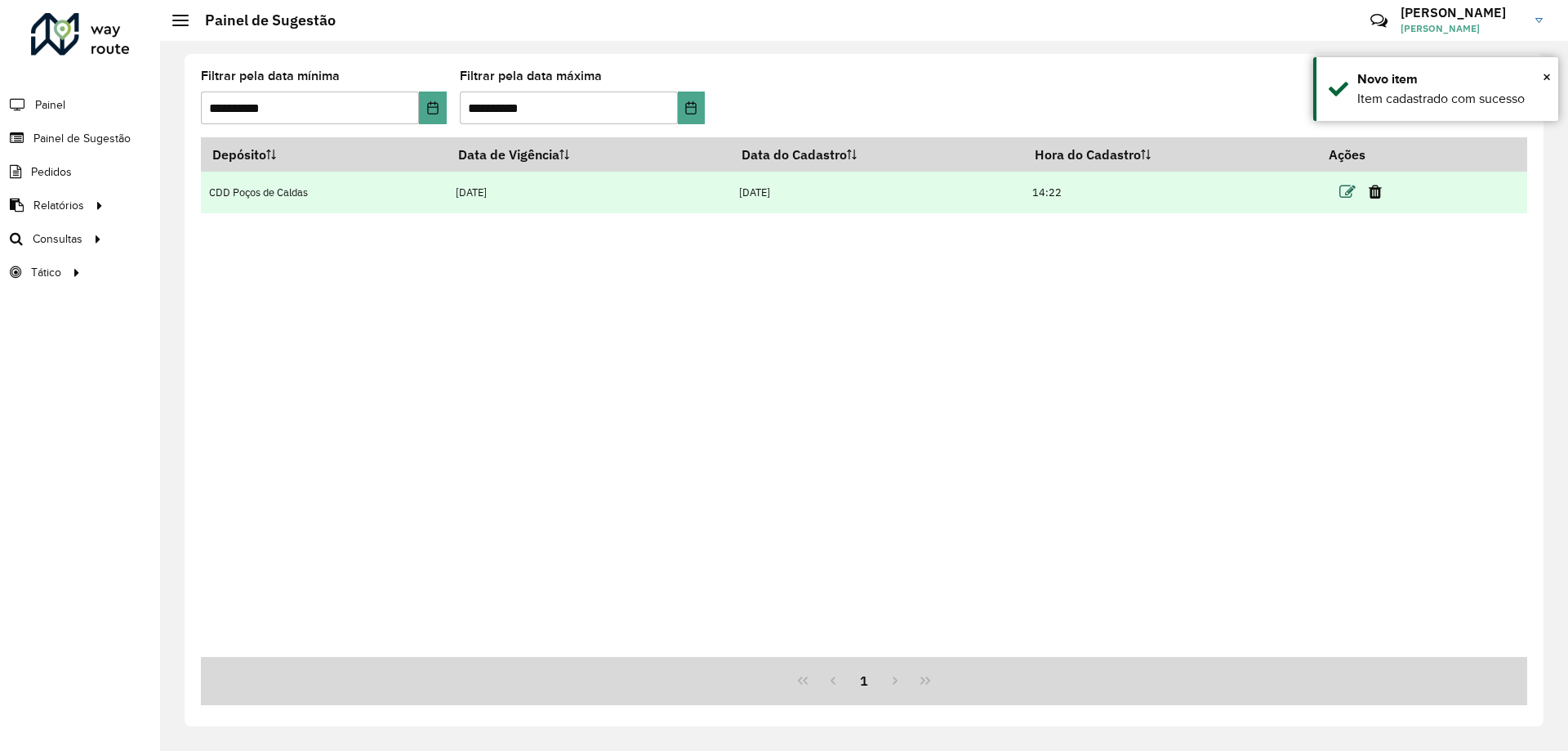
click at [1353, 189] on icon at bounding box center [1348, 192] width 17 height 17
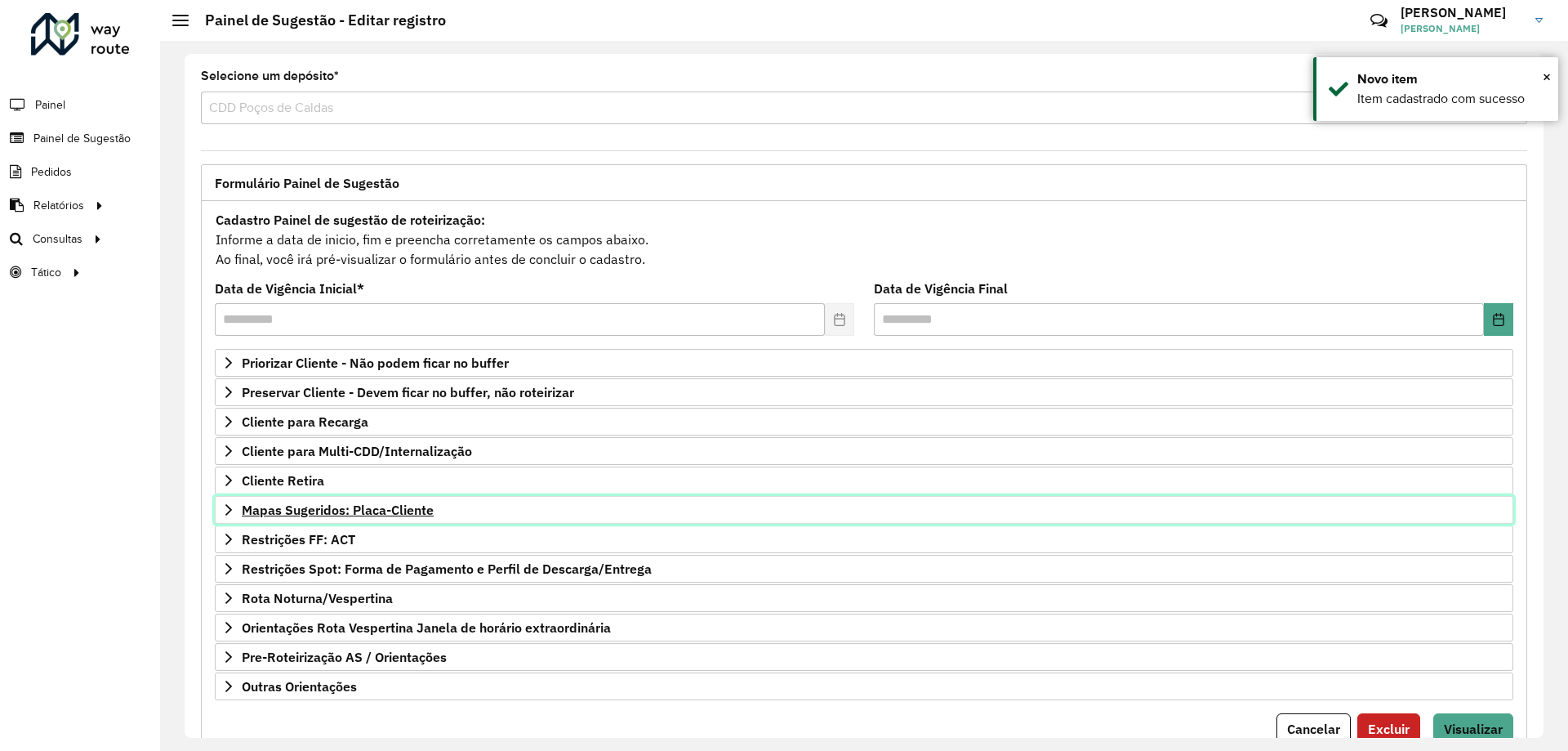
click at [355, 505] on span "Mapas Sugeridos: Placa-Cliente" at bounding box center [338, 509] width 192 height 13
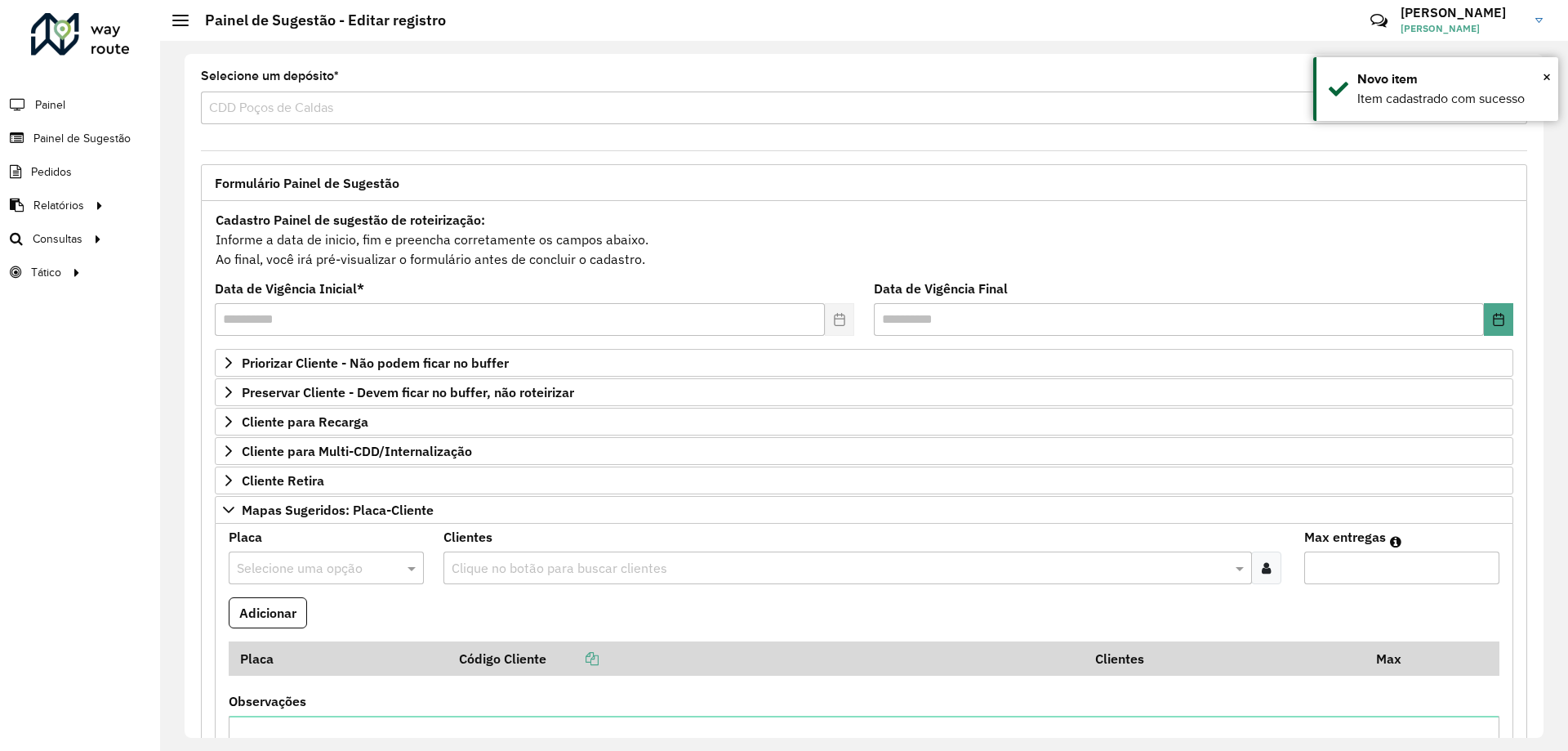
click at [309, 573] on input "text" at bounding box center [310, 569] width 147 height 20
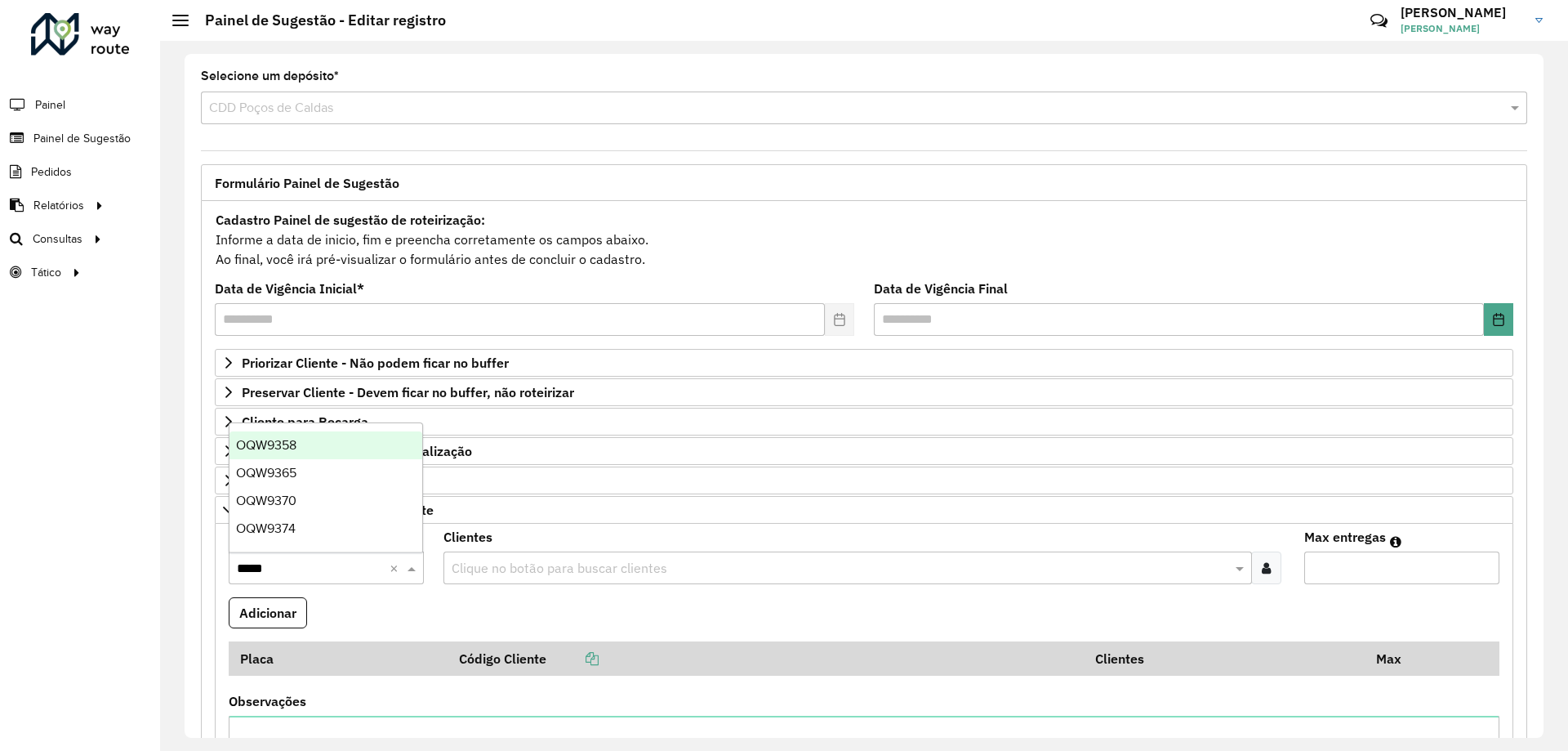
type input "******"
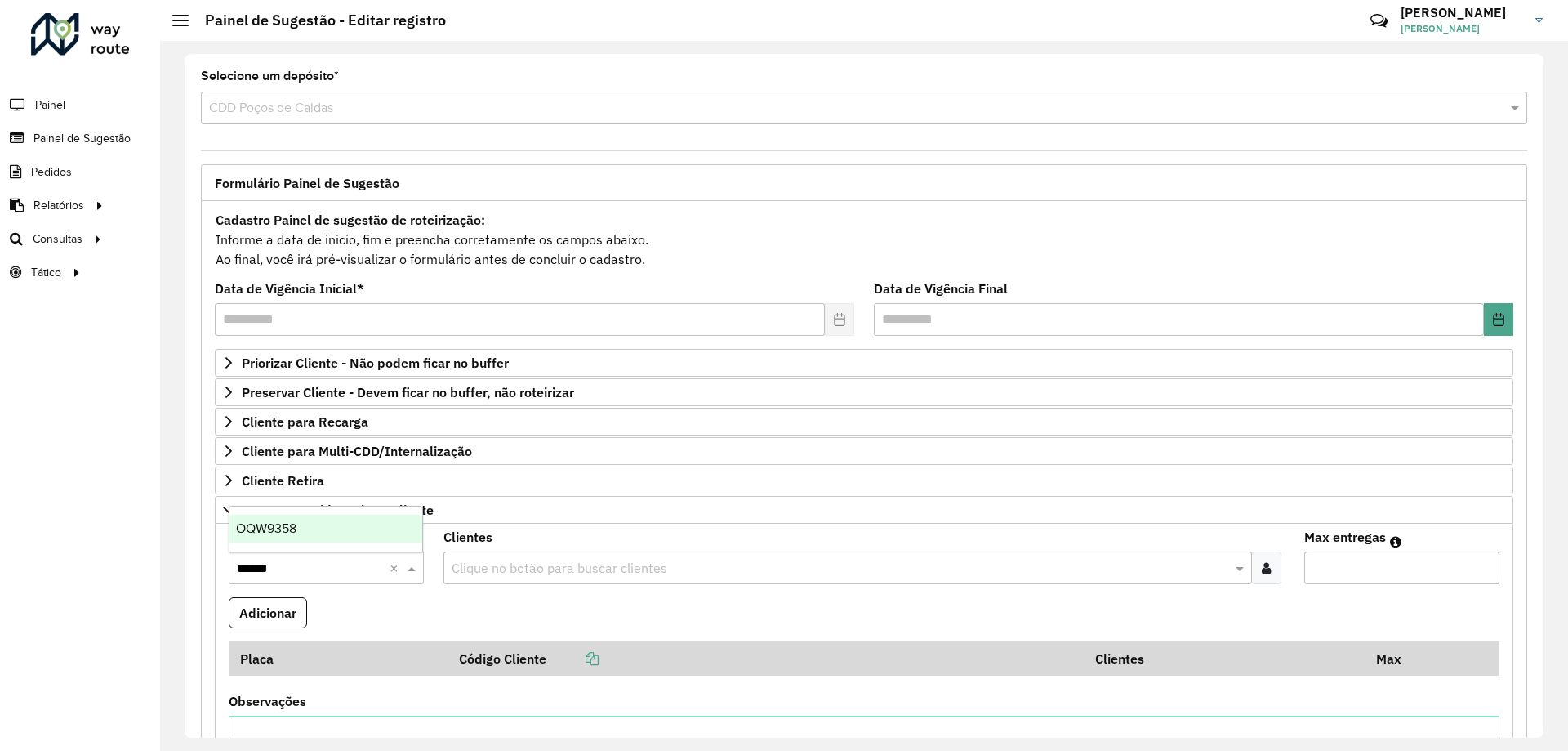
click at [317, 530] on div "OQW9358" at bounding box center [326, 529] width 193 height 28
click at [533, 564] on input "text" at bounding box center [840, 569] width 784 height 20
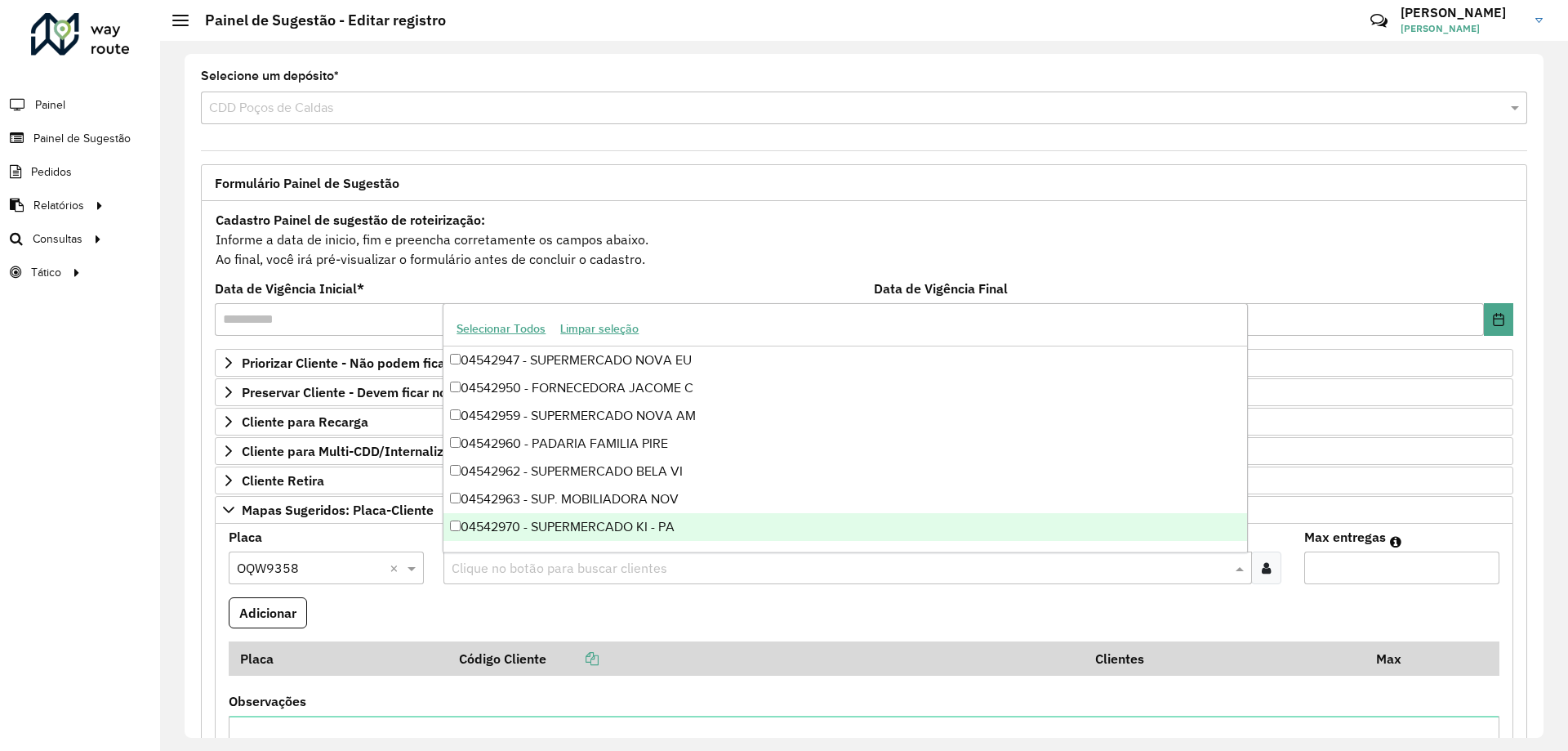
click at [1251, 564] on div at bounding box center [1266, 567] width 31 height 32
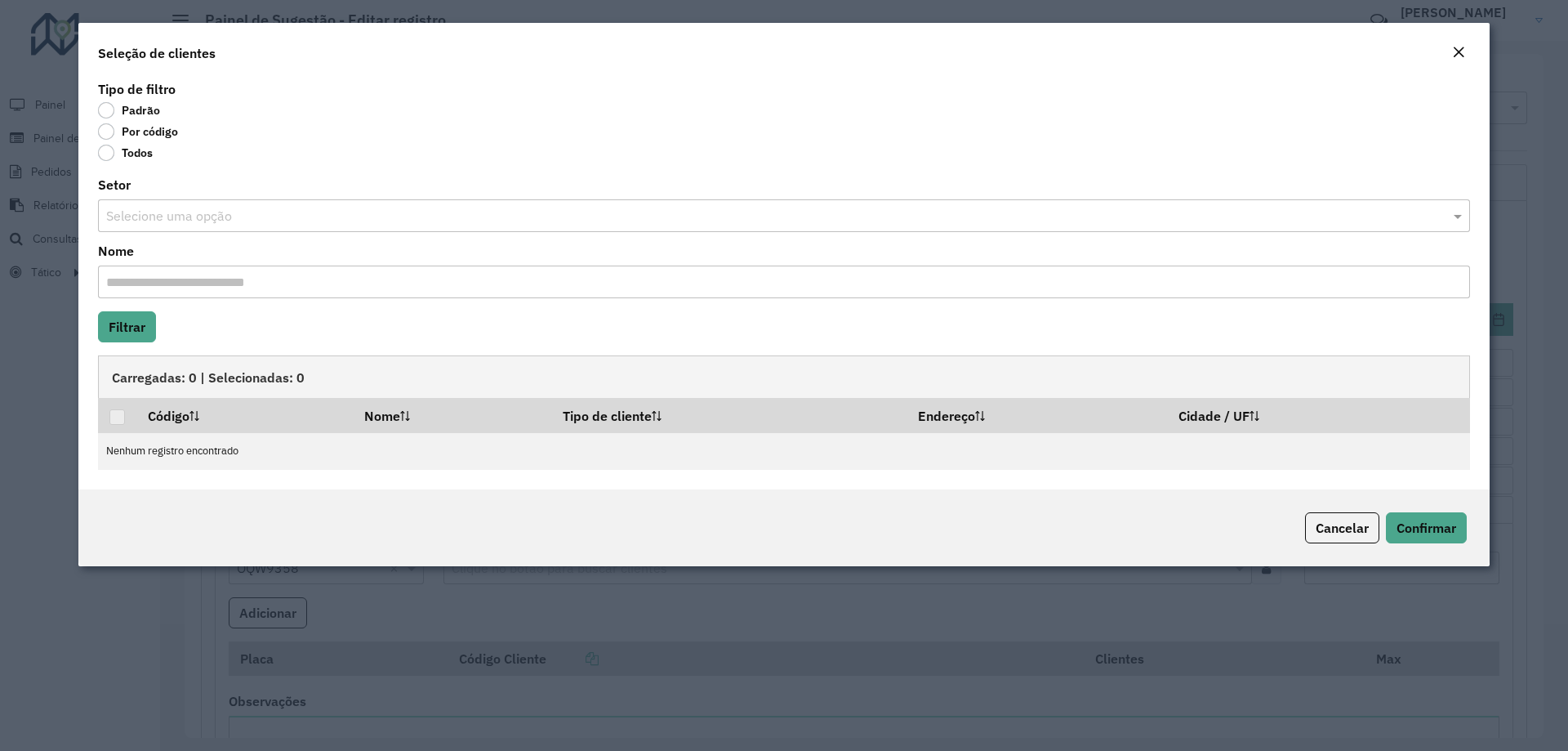
click at [142, 127] on label "Por código" at bounding box center [138, 131] width 80 height 17
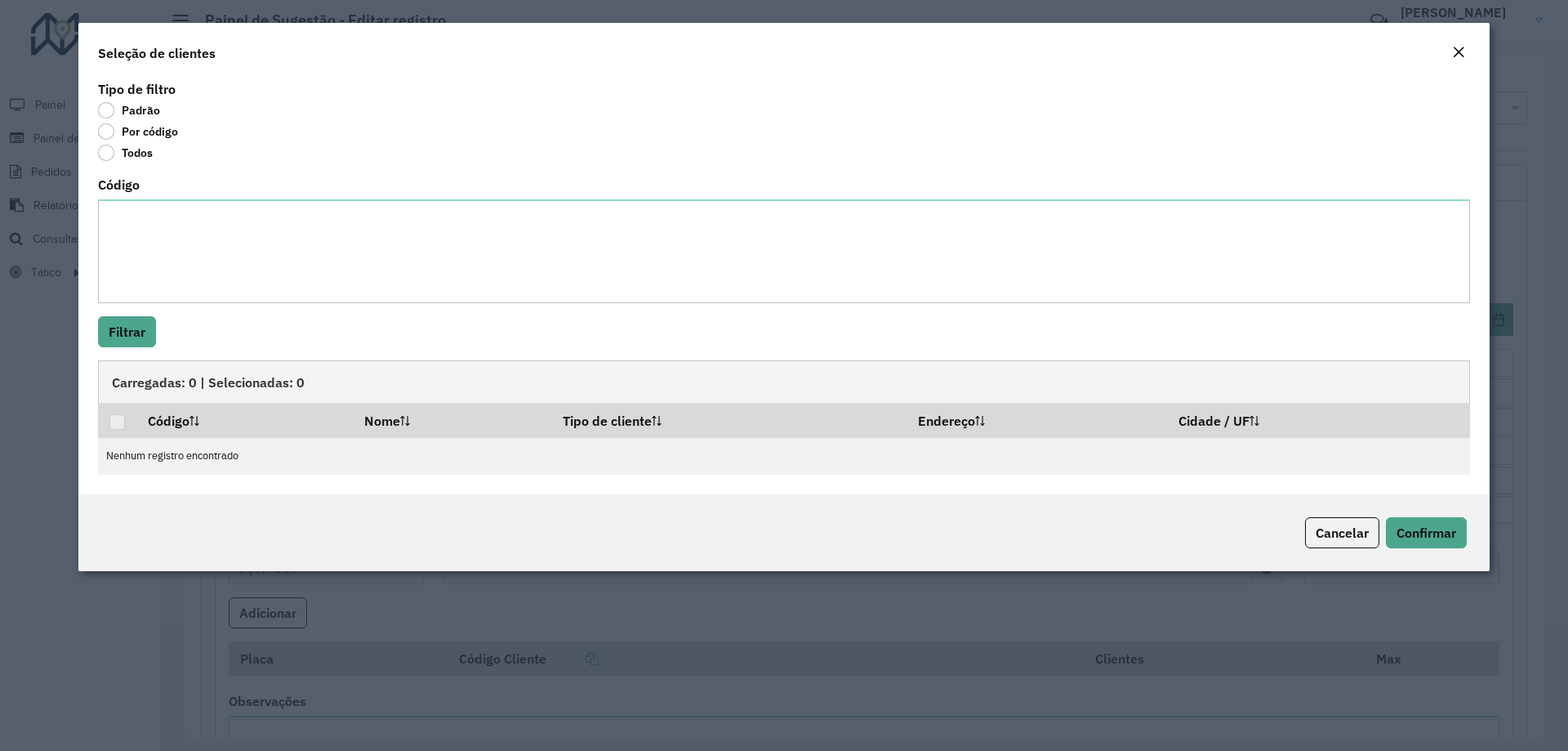
click at [177, 190] on div "Código" at bounding box center [784, 241] width 1372 height 124
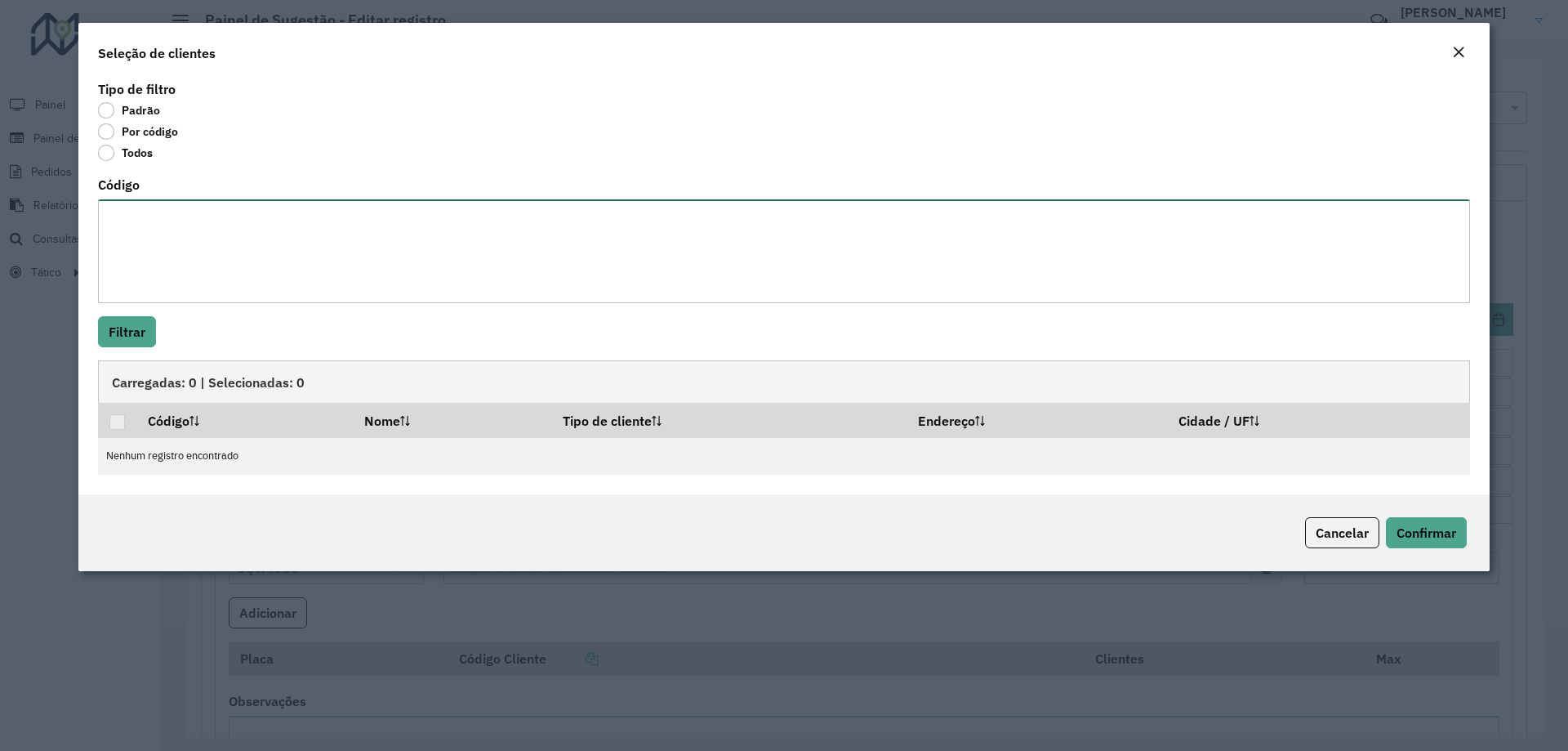
click at [195, 216] on textarea "Código" at bounding box center [784, 250] width 1372 height 103
paste textarea "******** ********"
paste textarea
type textarea "******** ********"
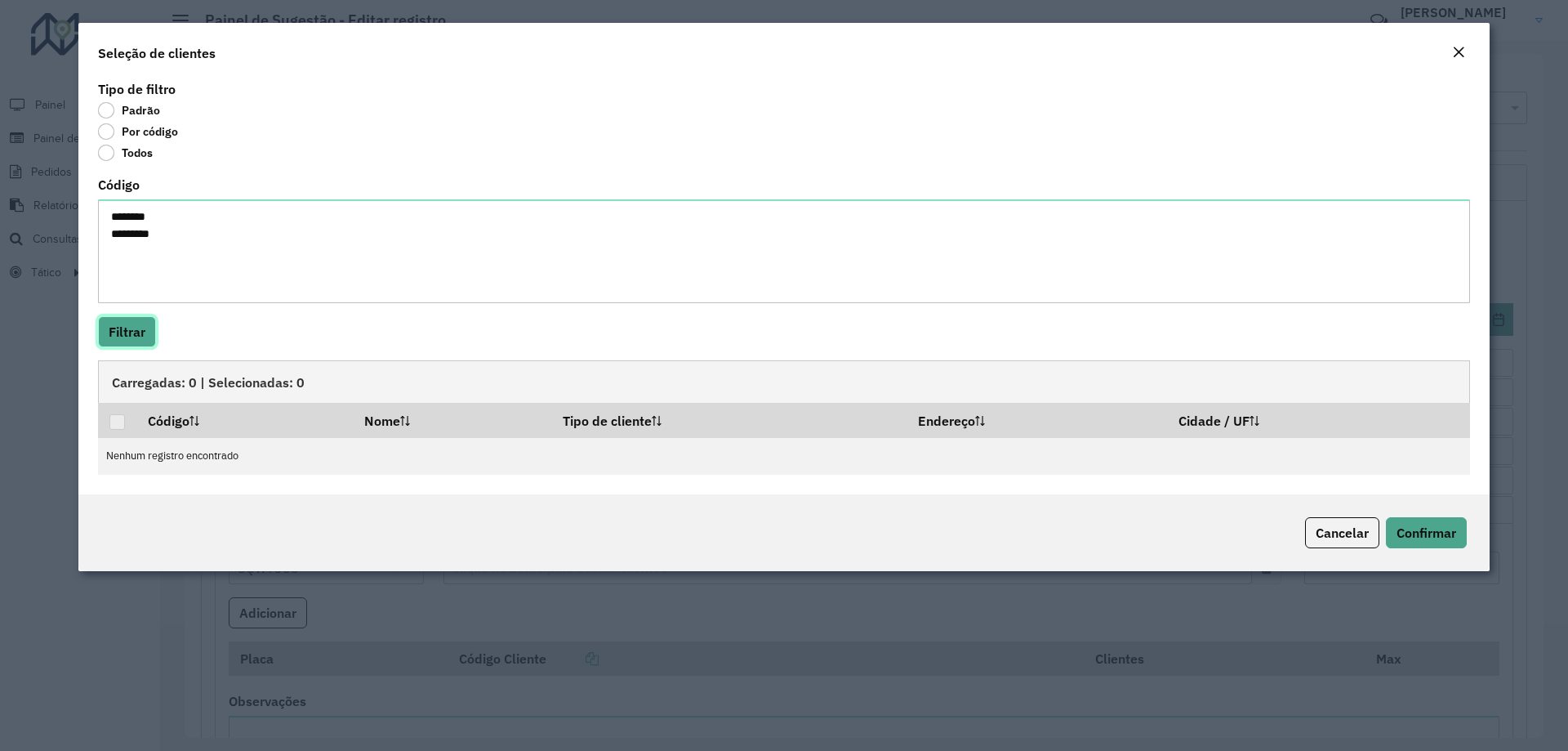
click at [117, 321] on button "Filtrar" at bounding box center [127, 332] width 58 height 31
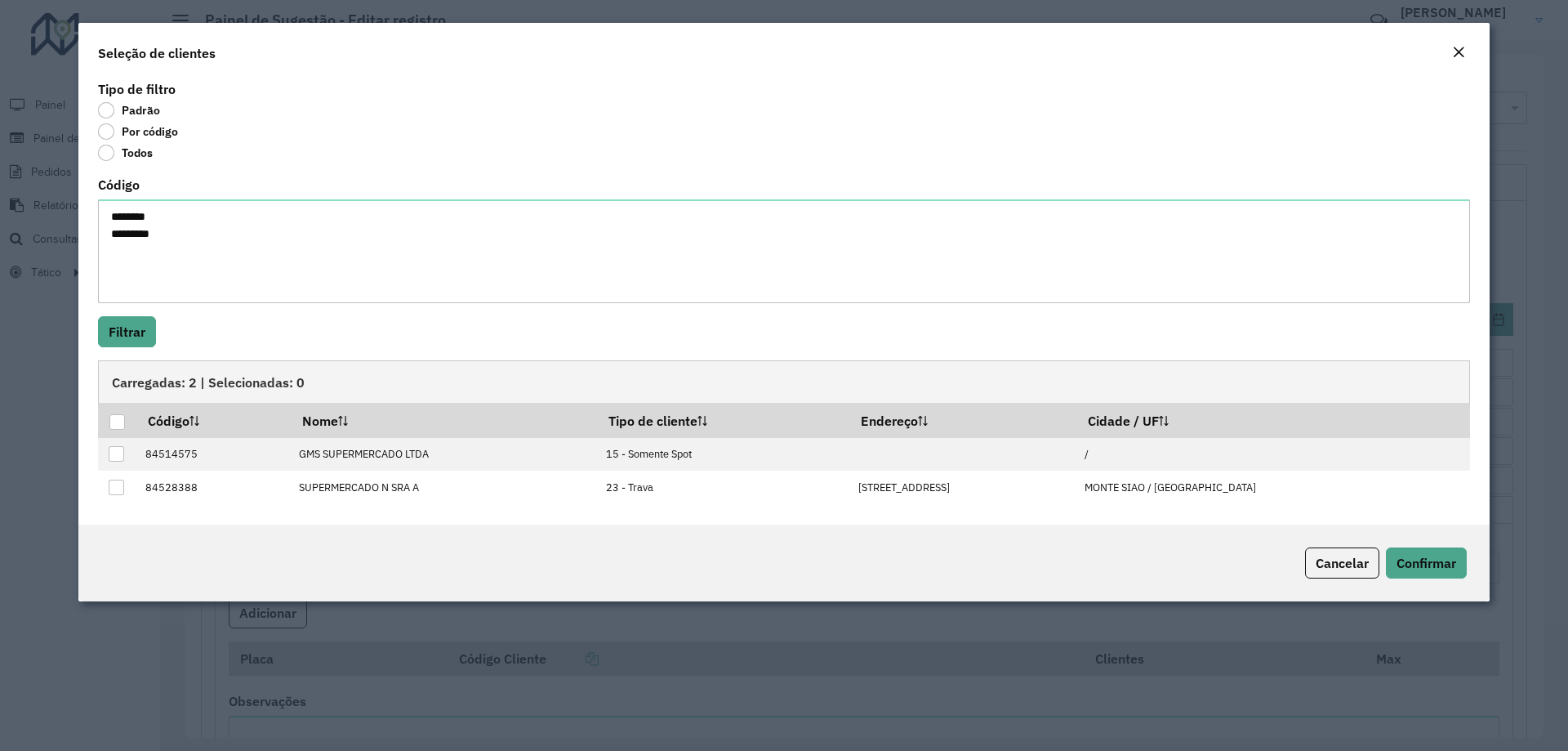
click at [118, 419] on div at bounding box center [117, 422] width 16 height 16
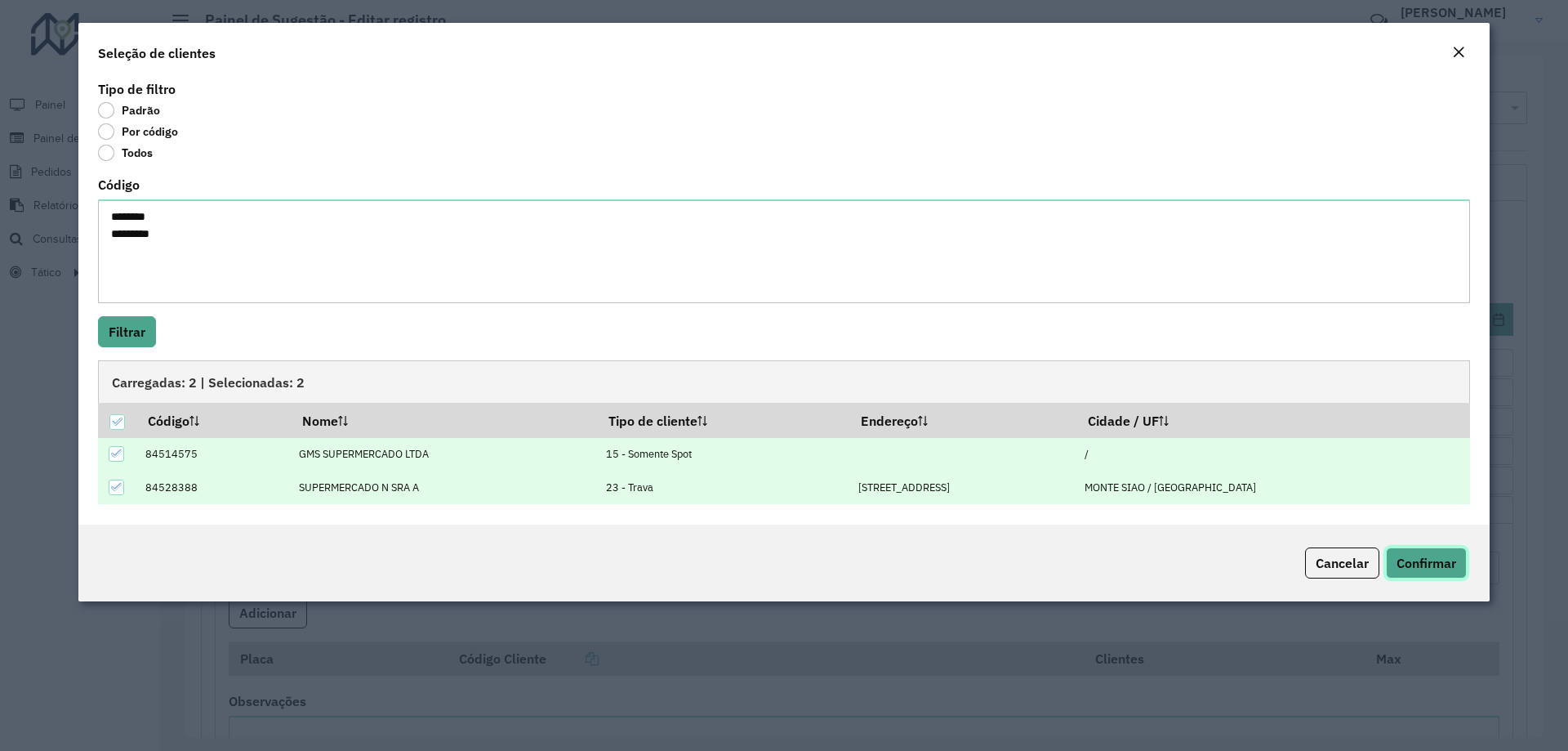
click at [1444, 564] on span "Confirmar" at bounding box center [1426, 562] width 60 height 17
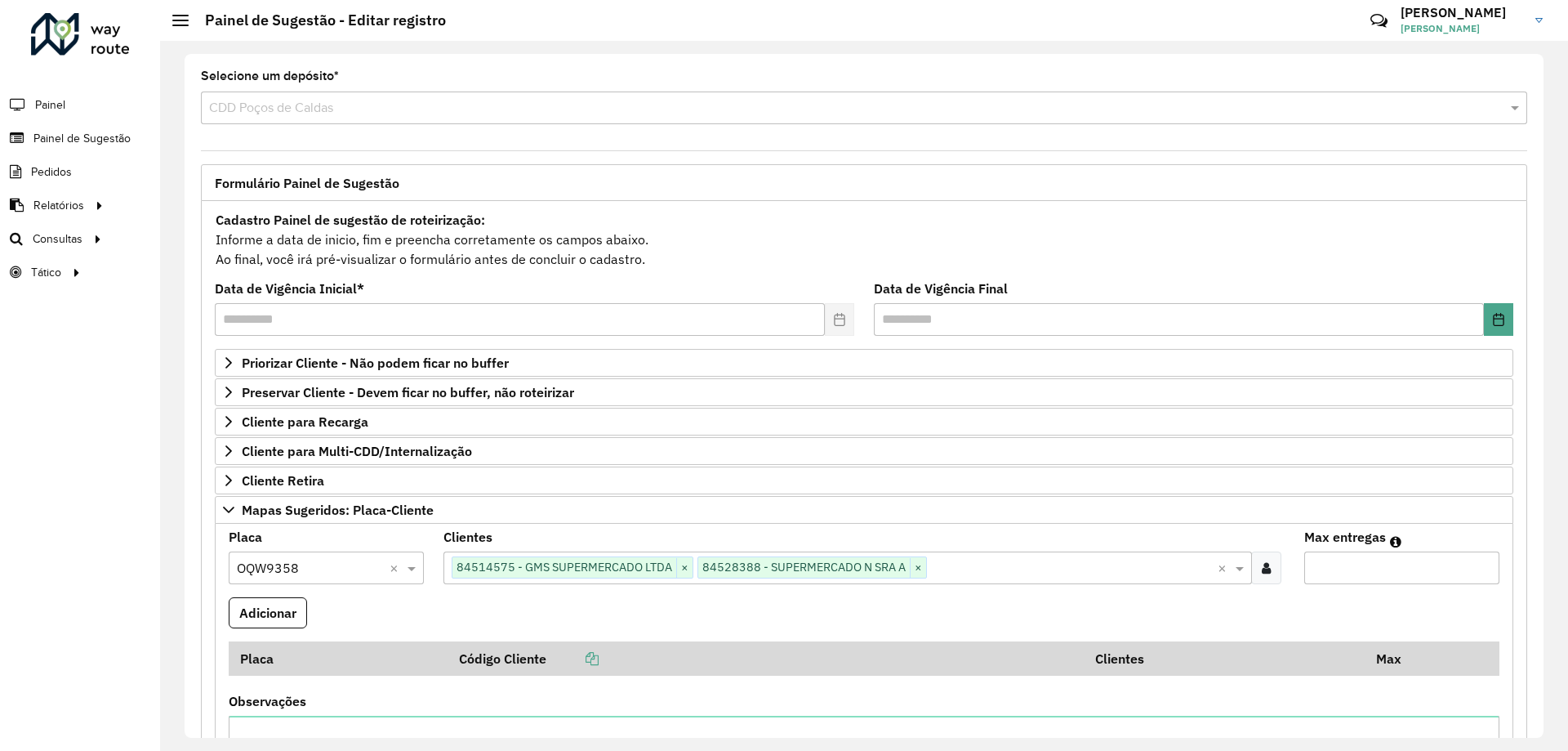
scroll to position [112, 0]
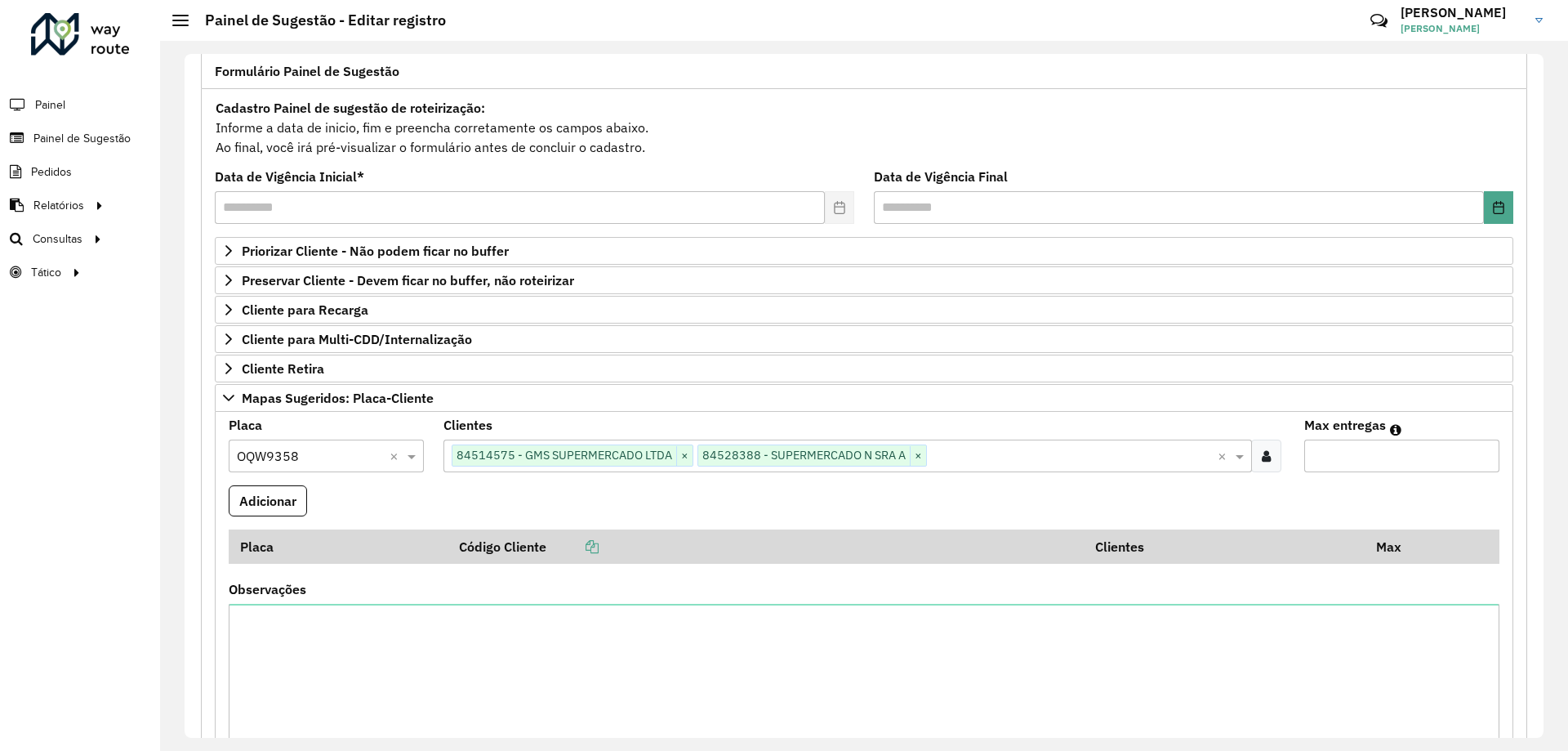
click at [1335, 446] on input "Max entregas" at bounding box center [1402, 455] width 195 height 32
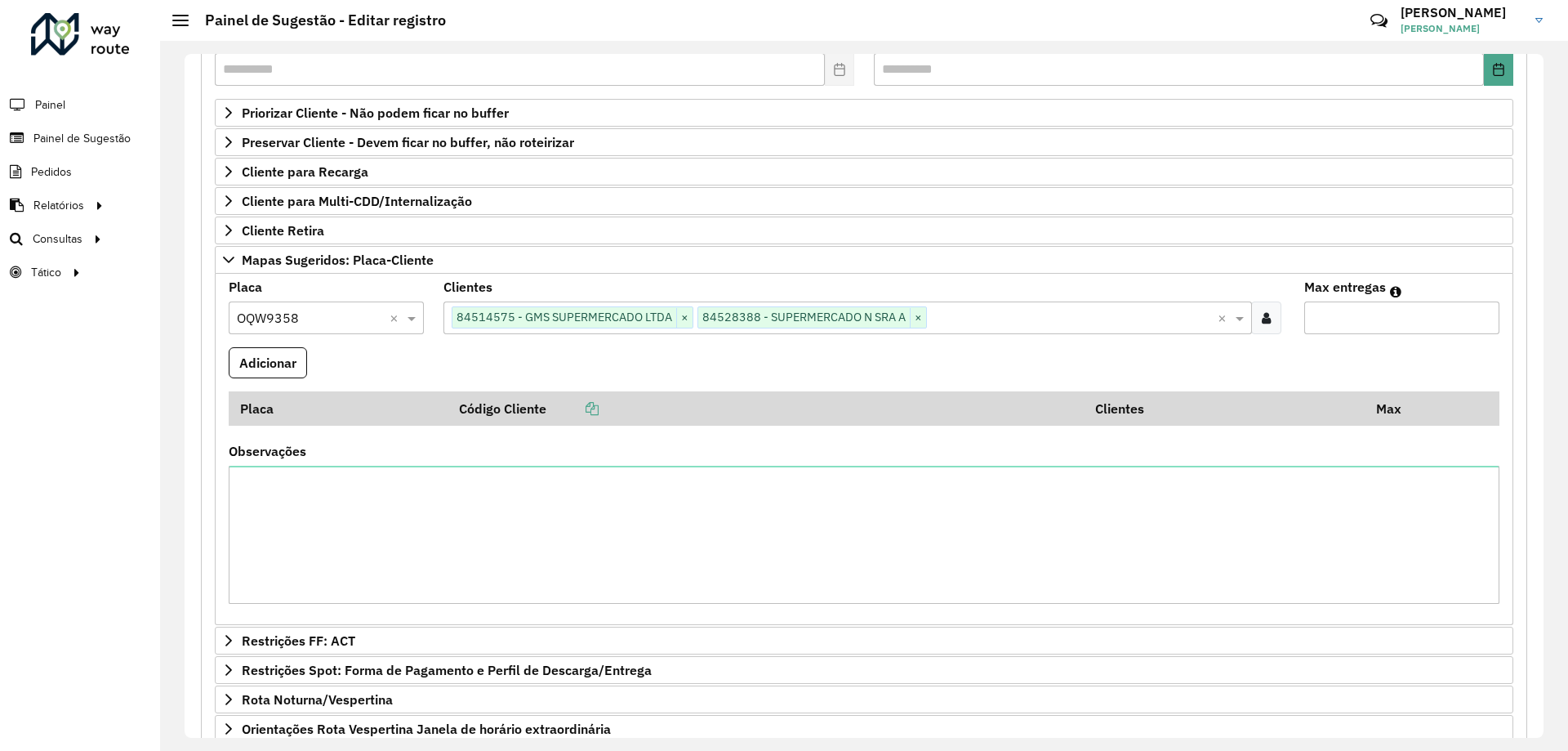
scroll to position [300, 0]
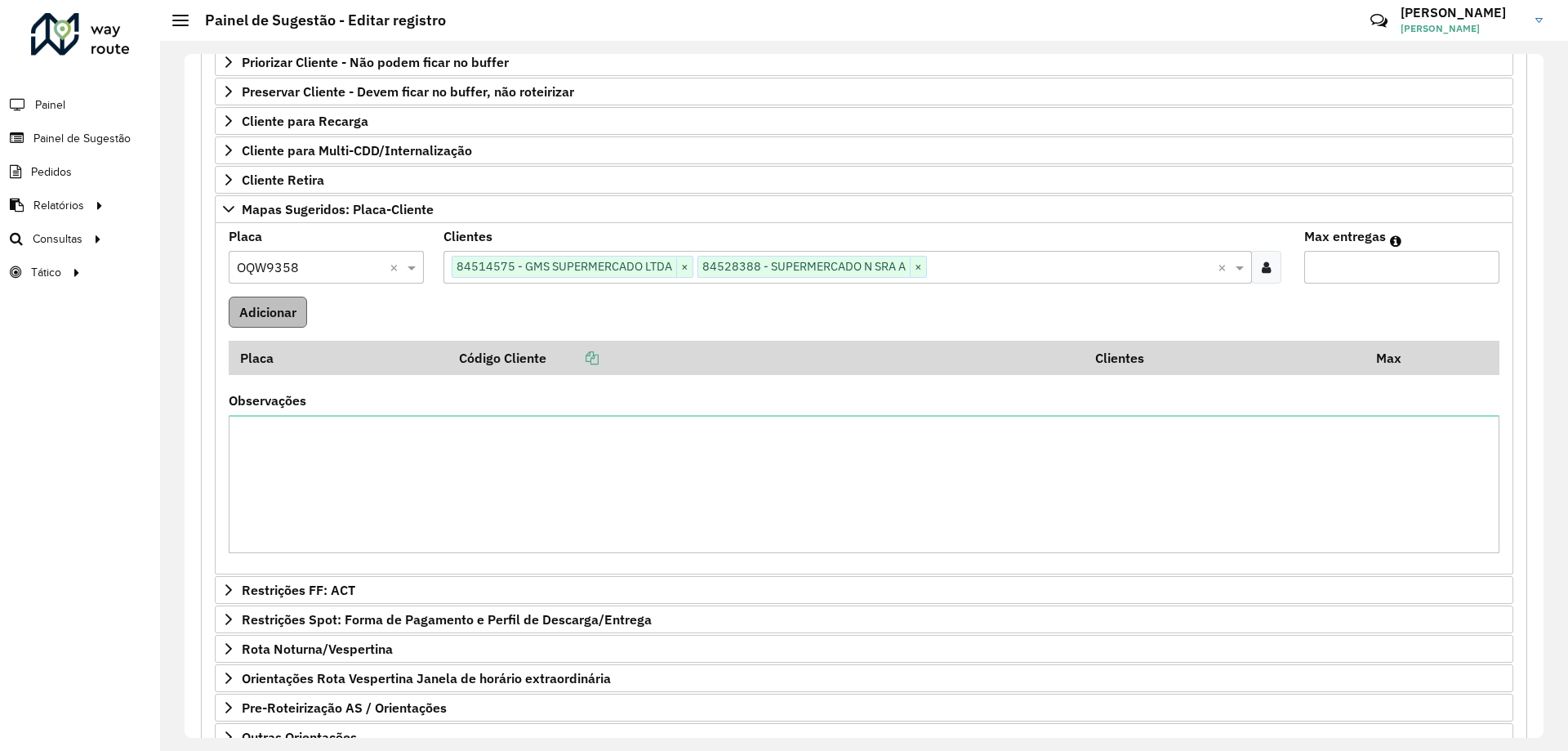
type input "*"
click at [285, 319] on button "Adicionar" at bounding box center [268, 312] width 79 height 31
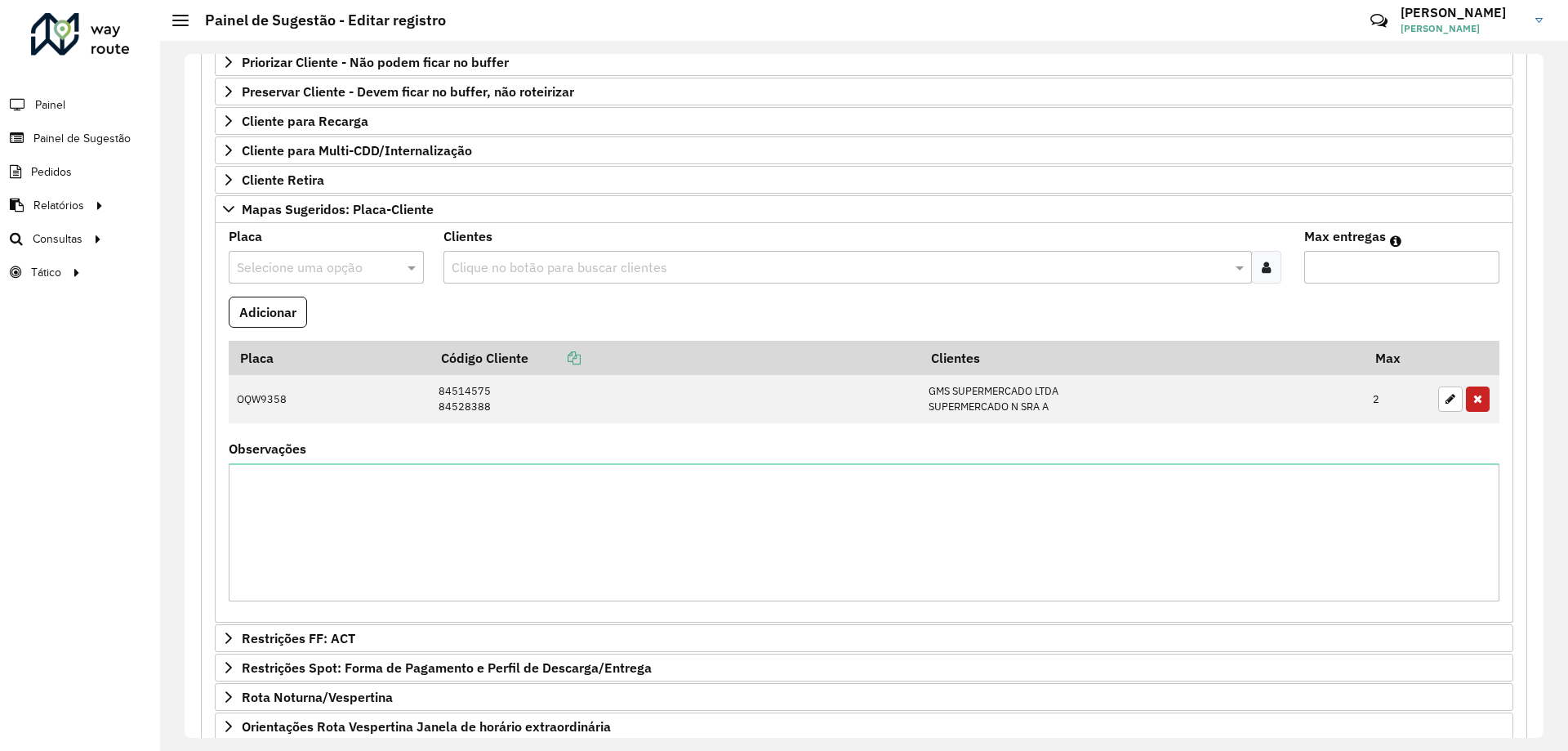
scroll to position [464, 0]
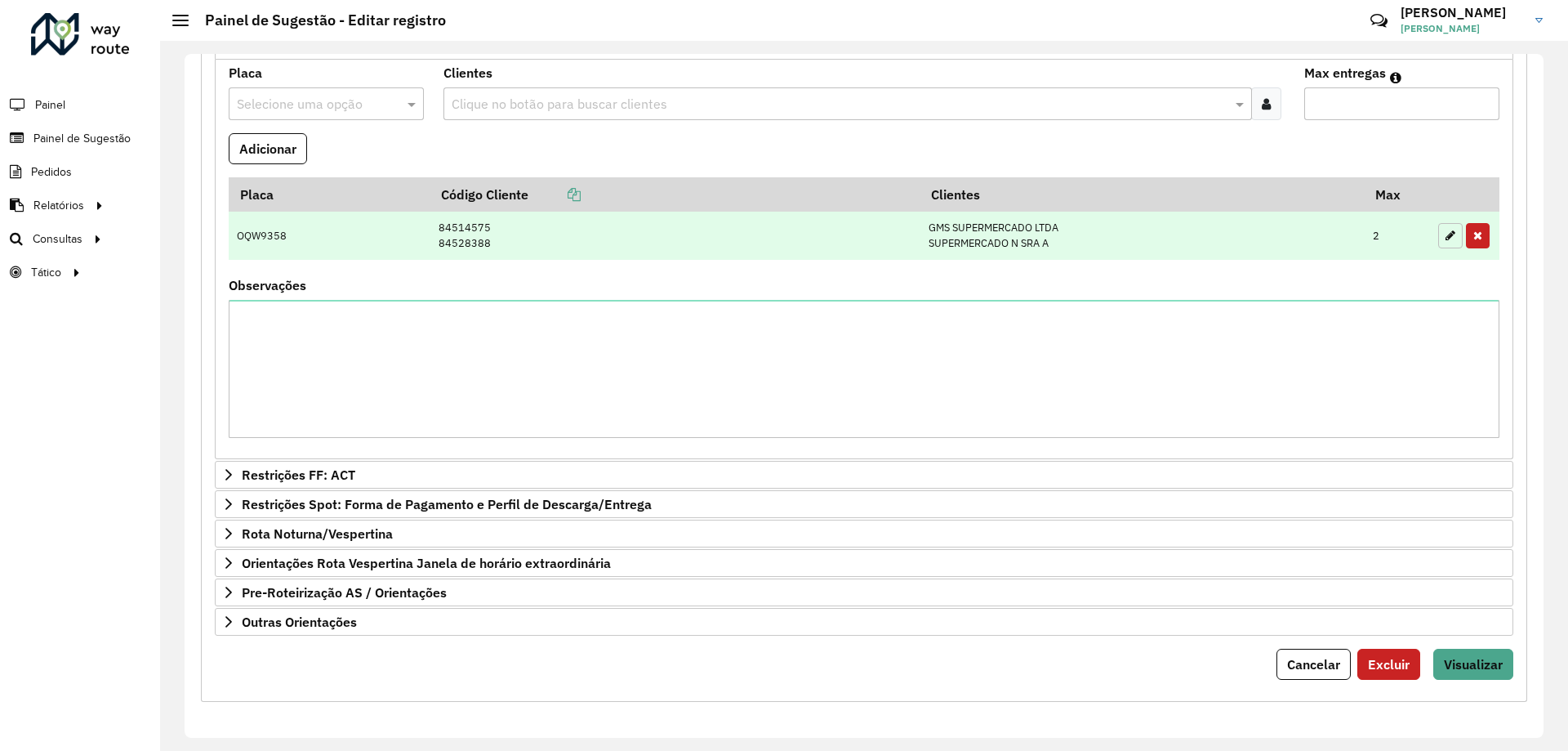
click at [1446, 233] on icon "button" at bounding box center [1451, 235] width 10 height 12
type input "*"
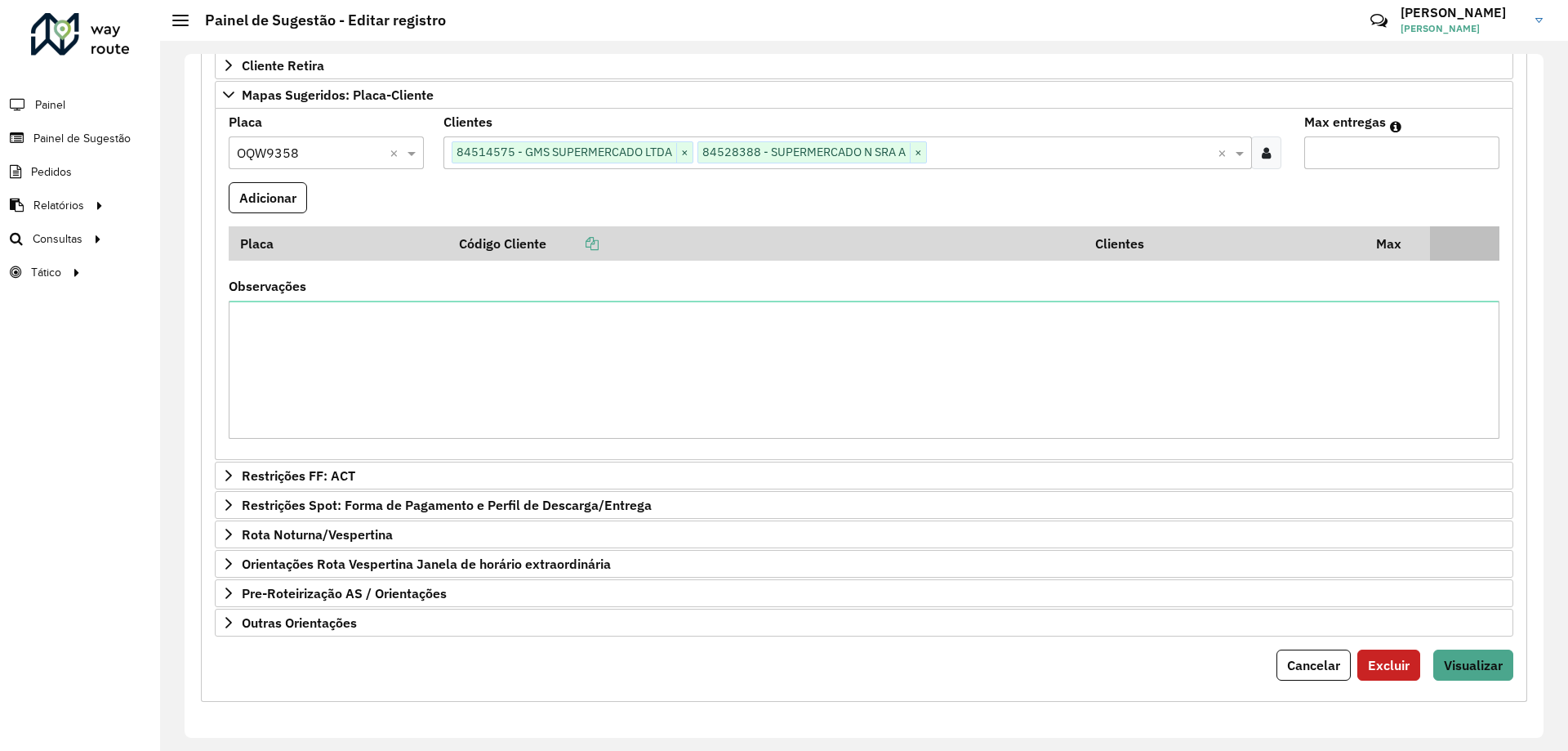
scroll to position [414, 0]
click at [1373, 156] on input "*" at bounding box center [1402, 153] width 195 height 32
type input "**"
click at [283, 202] on button "Adicionar" at bounding box center [268, 198] width 79 height 31
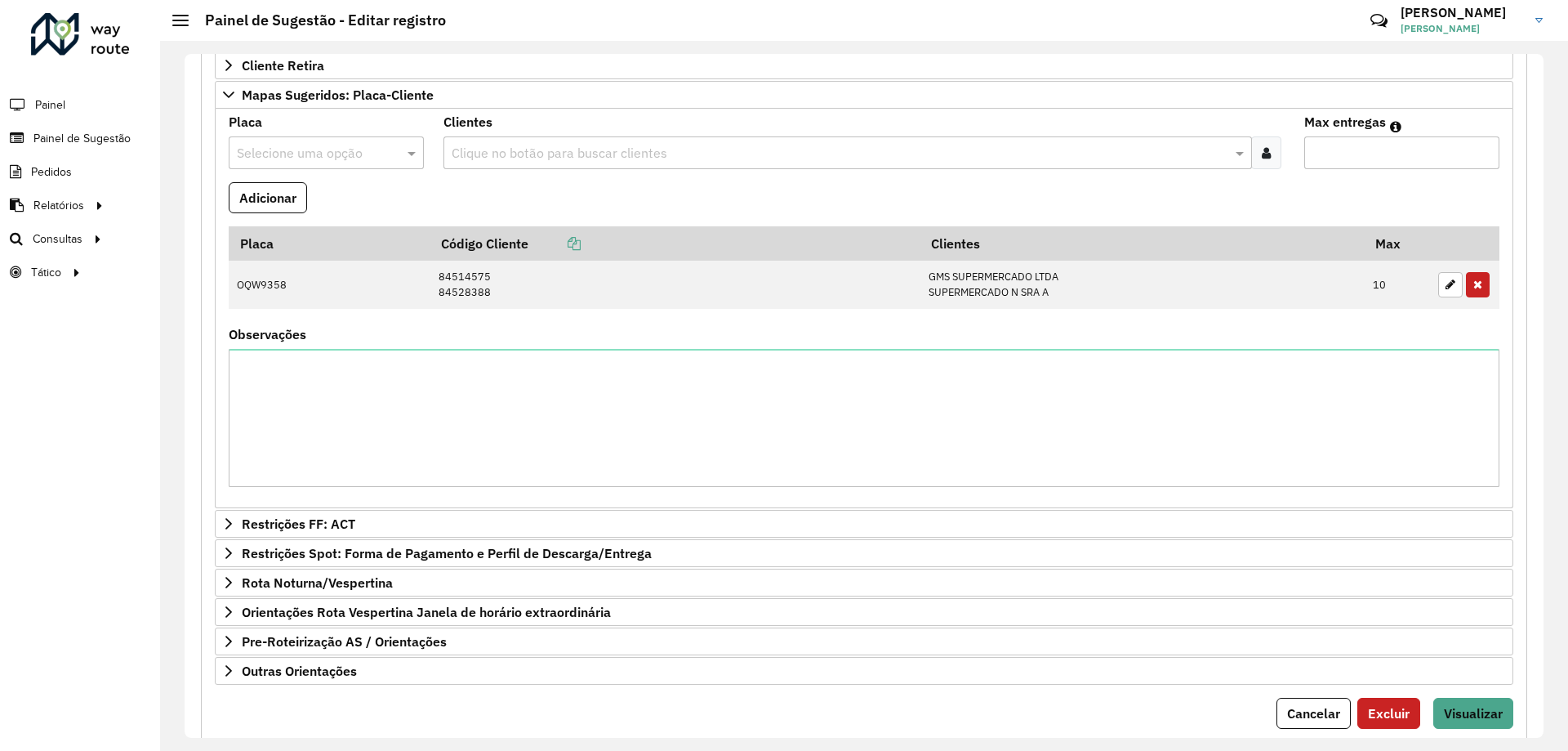
scroll to position [464, 0]
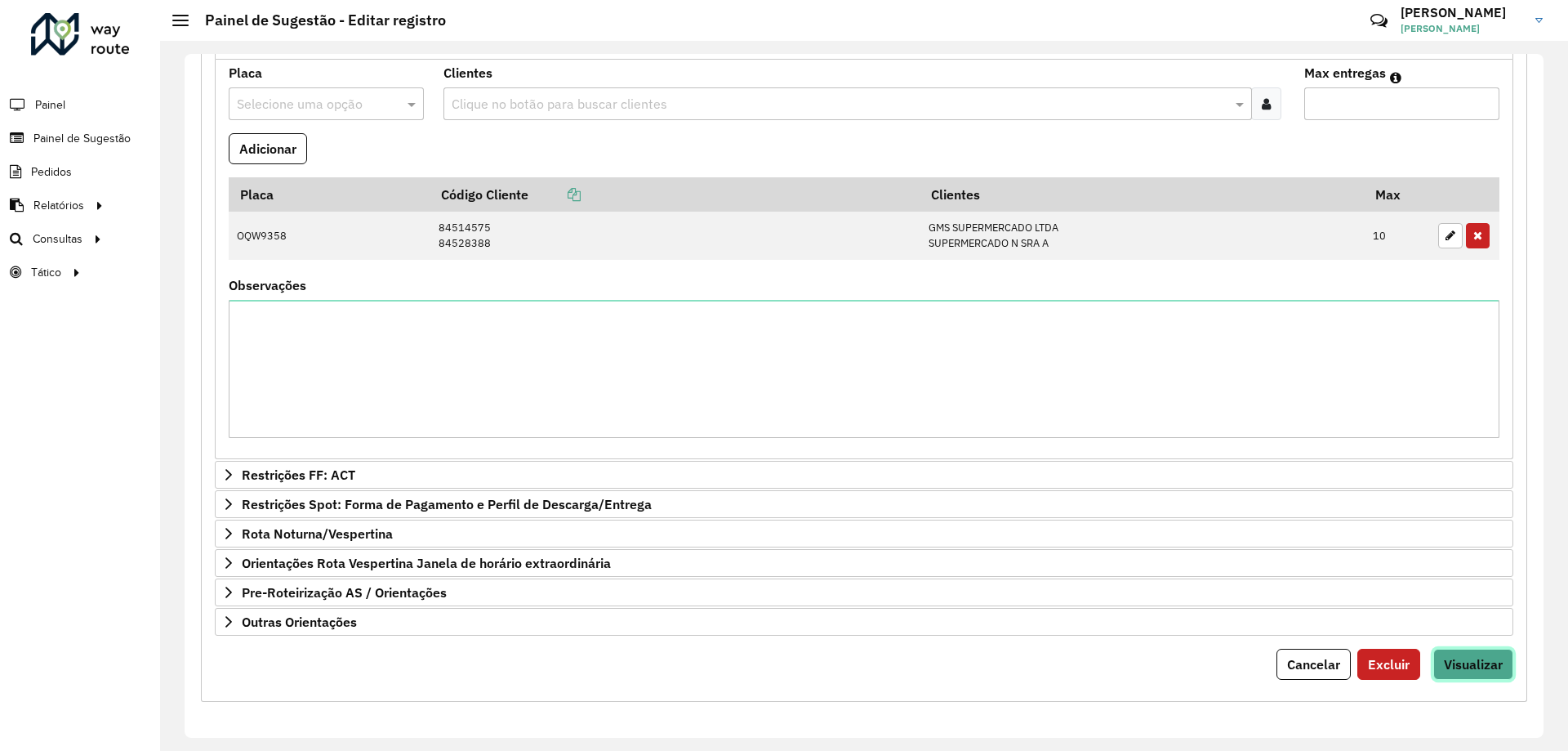
click at [1461, 667] on span "Visualizar" at bounding box center [1474, 663] width 59 height 17
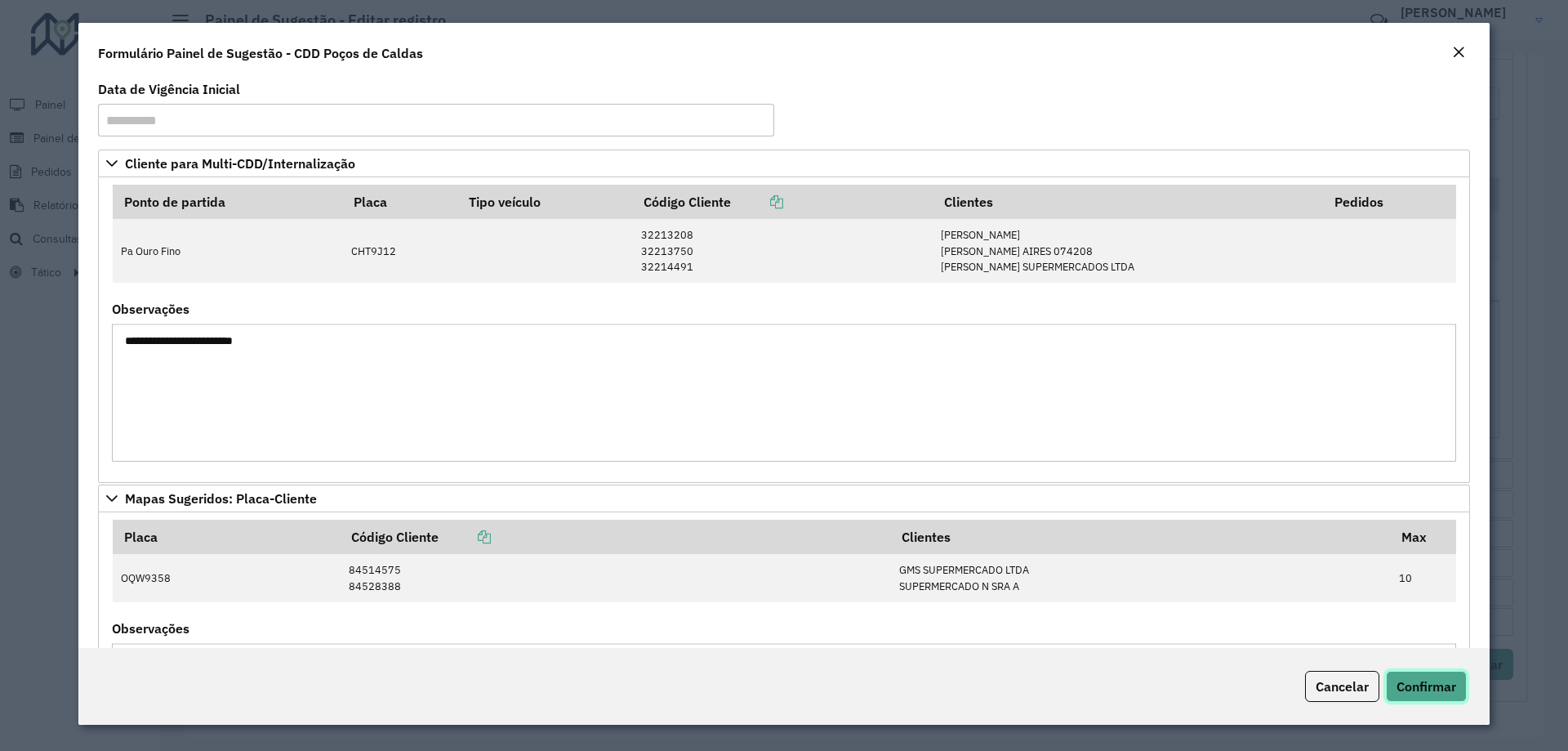
click at [1427, 683] on span "Confirmar" at bounding box center [1426, 686] width 60 height 17
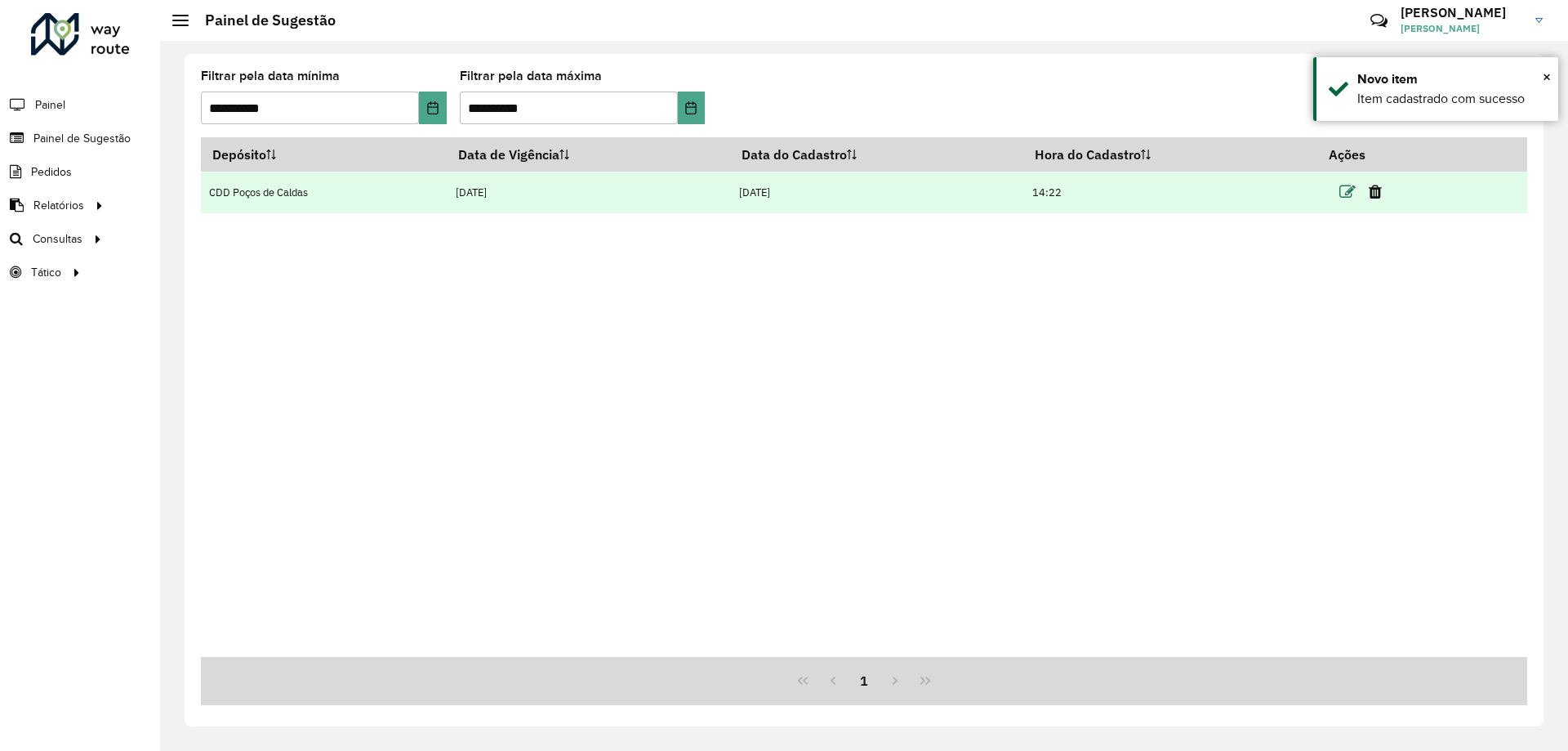
click at [1346, 188] on icon at bounding box center [1348, 192] width 17 height 17
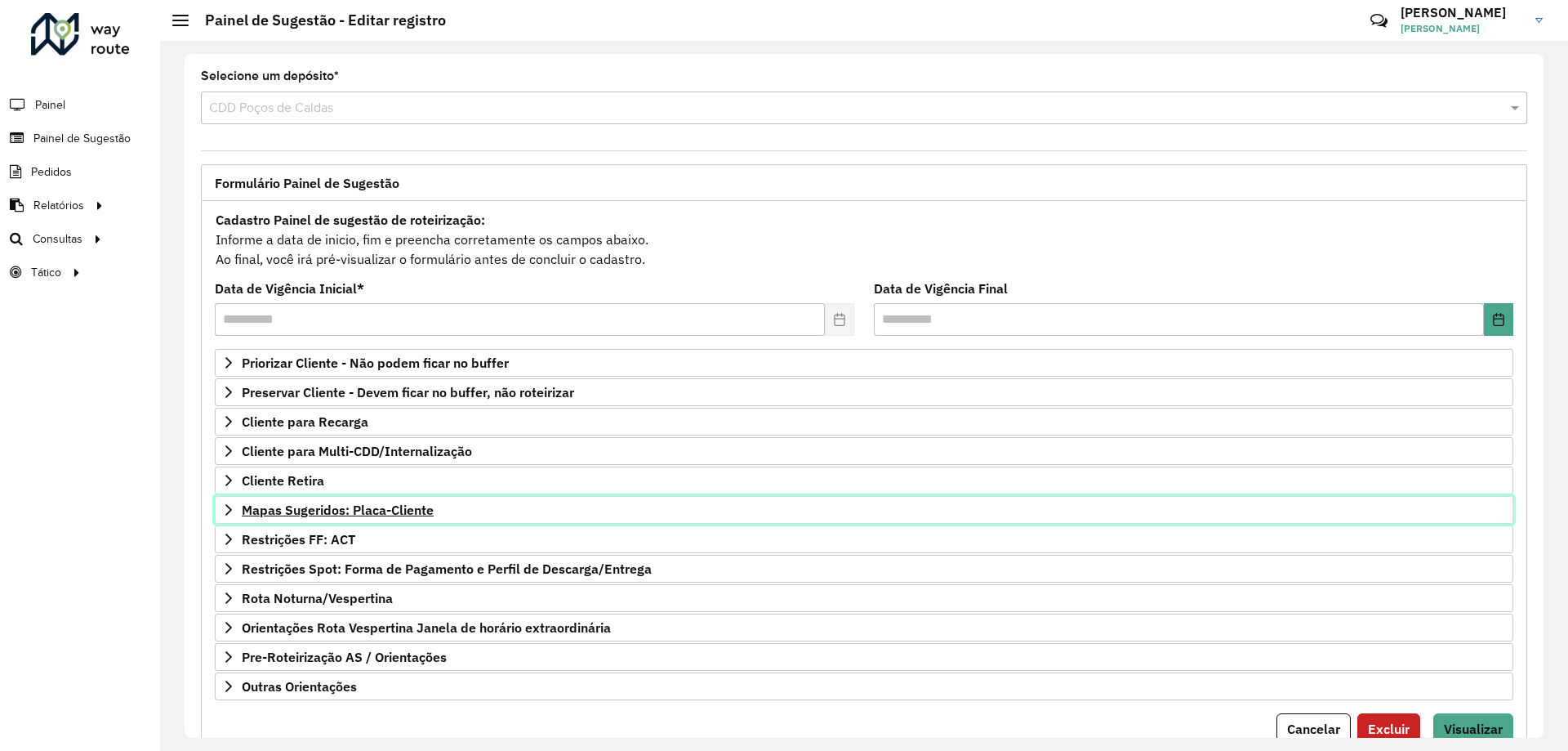
click at [377, 516] on span "Mapas Sugeridos: Placa-Cliente" at bounding box center [338, 509] width 192 height 13
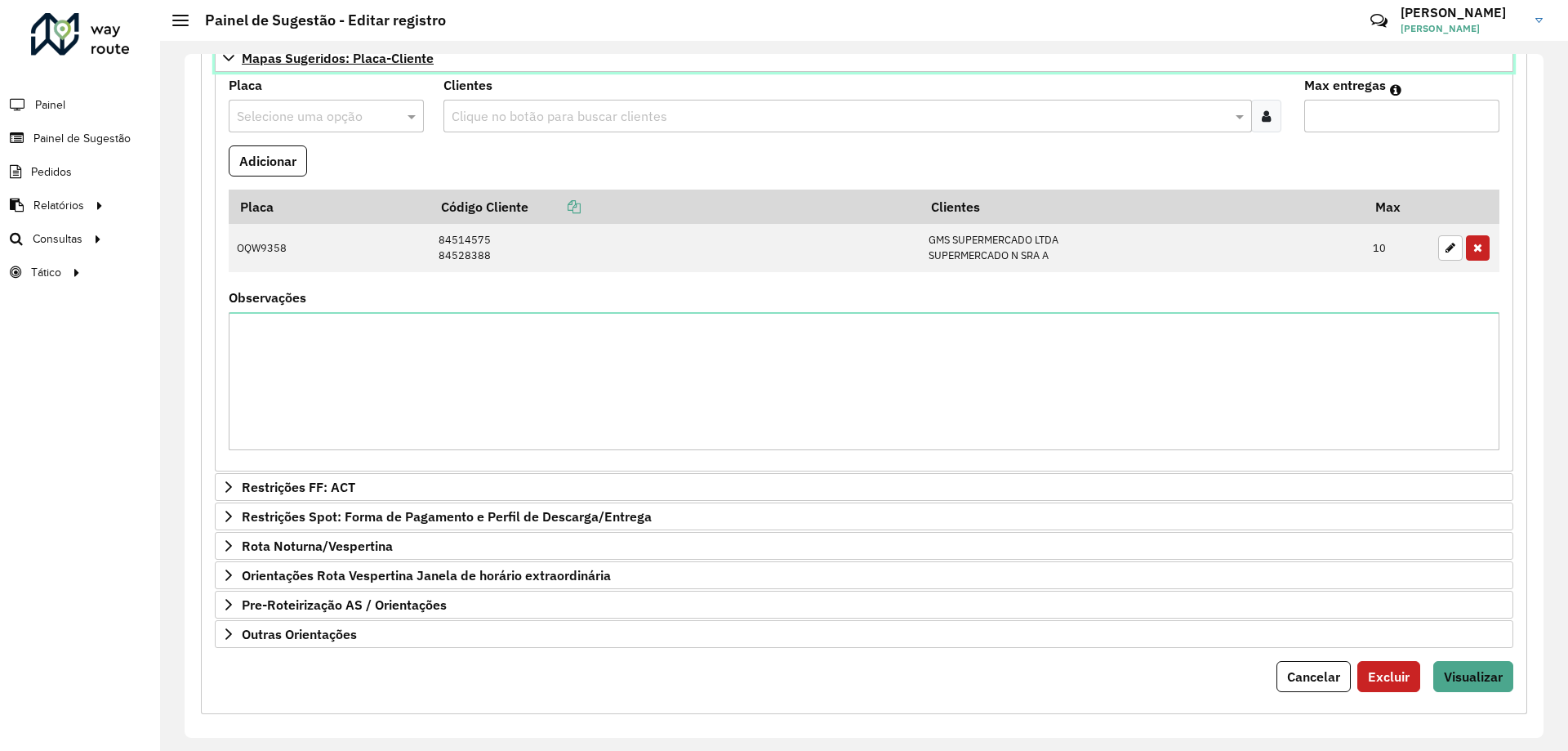
scroll to position [464, 0]
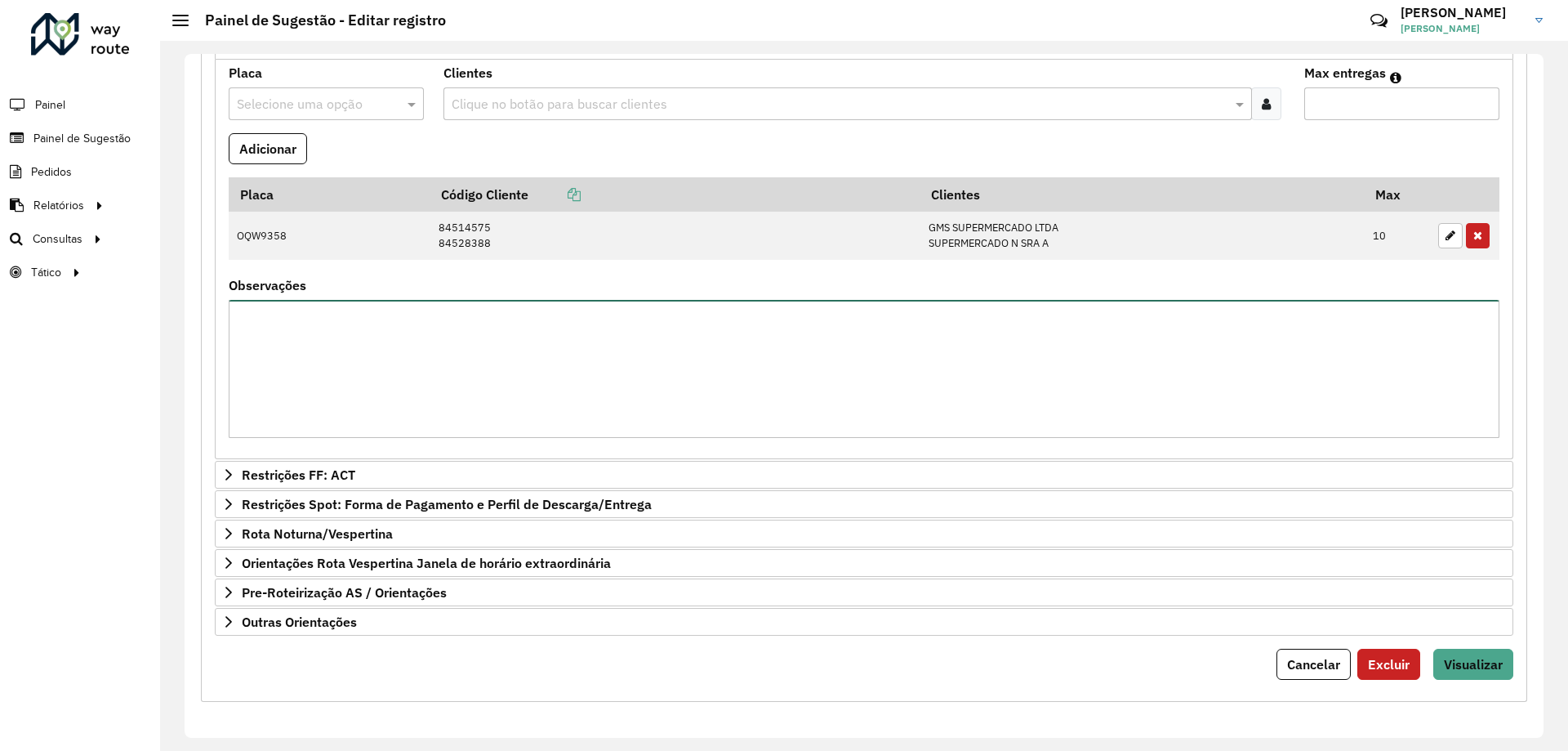
click at [444, 372] on textarea "Observações" at bounding box center [863, 369] width 1271 height 138
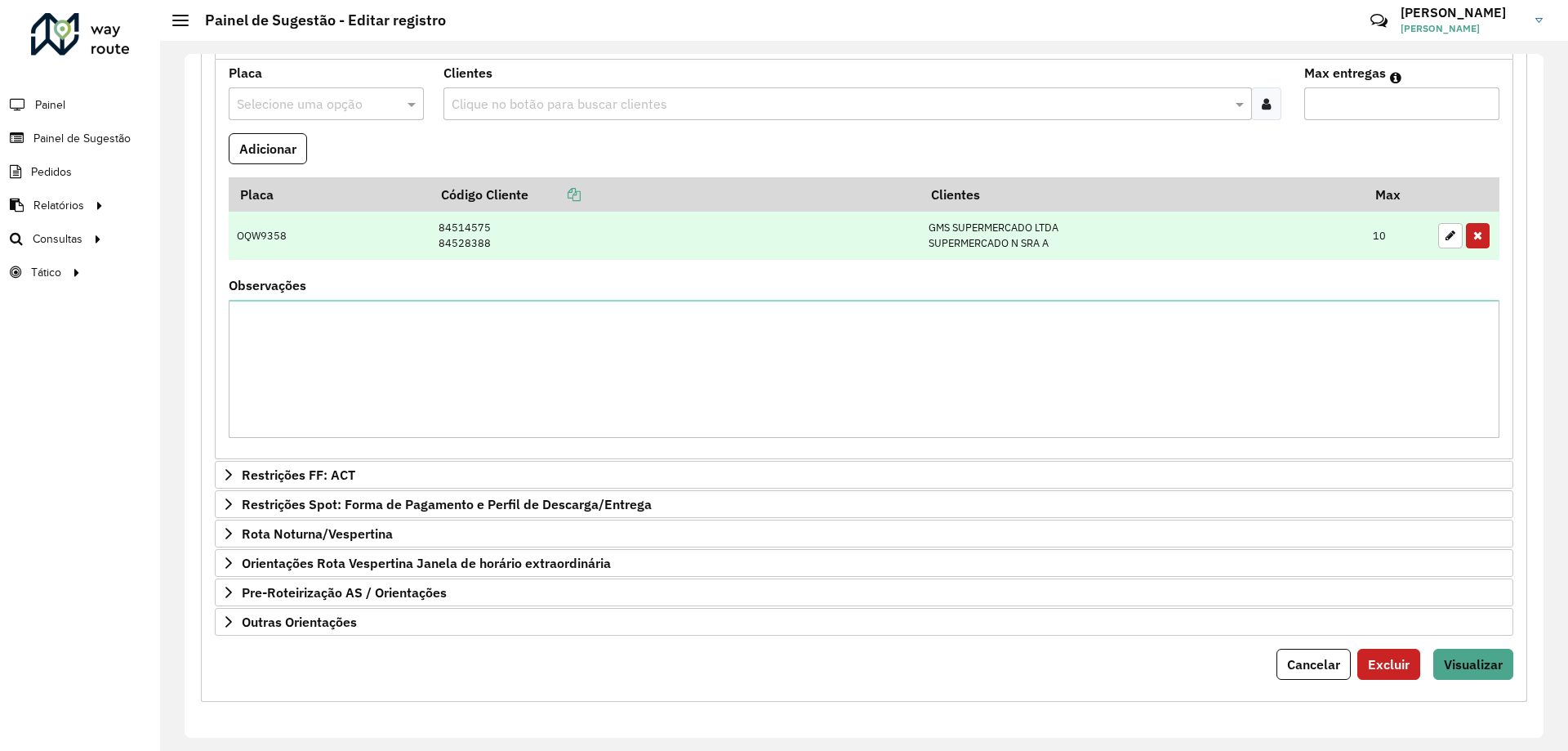
click at [464, 232] on td "84514575 84528388" at bounding box center [674, 235] width 490 height 48
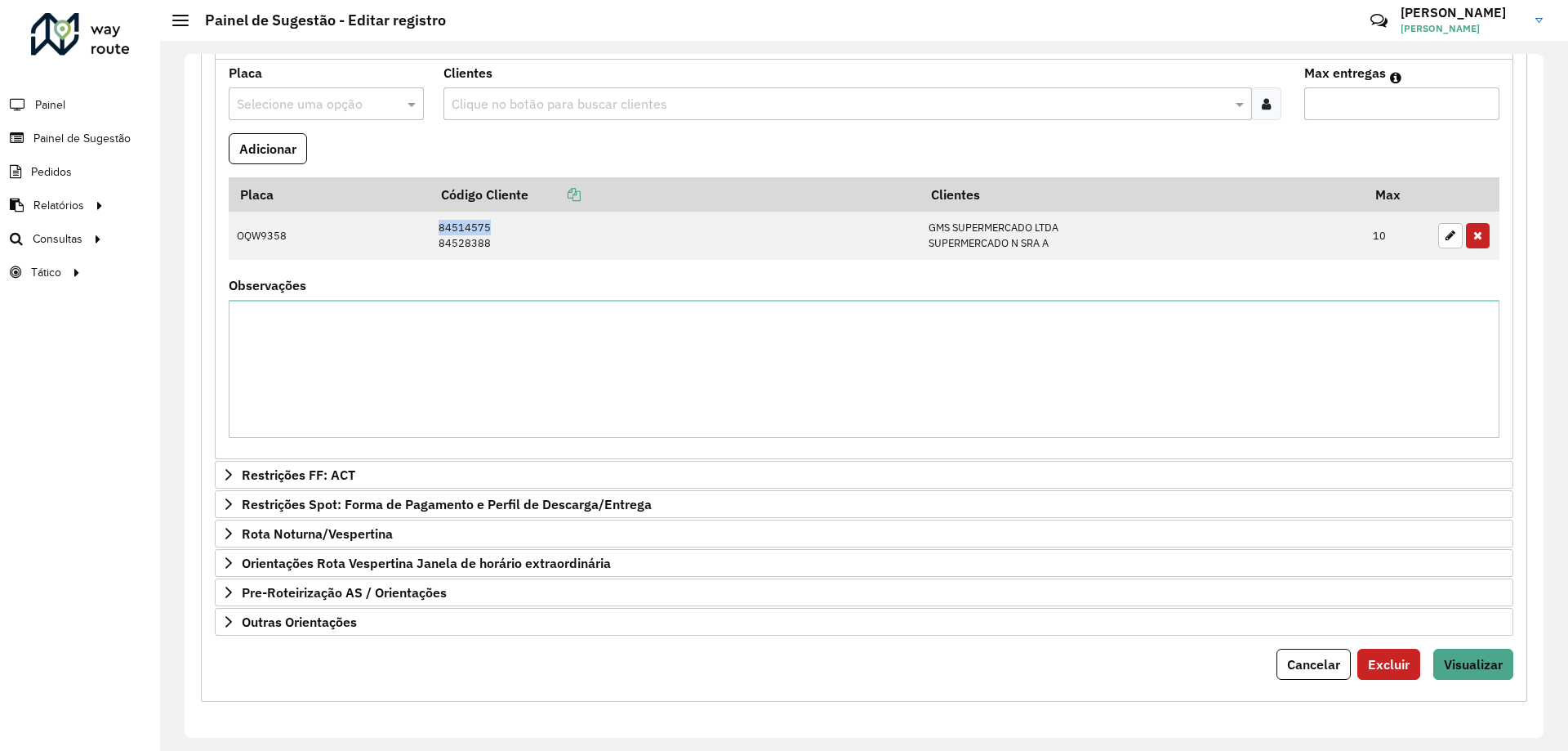
copy td "84514575"
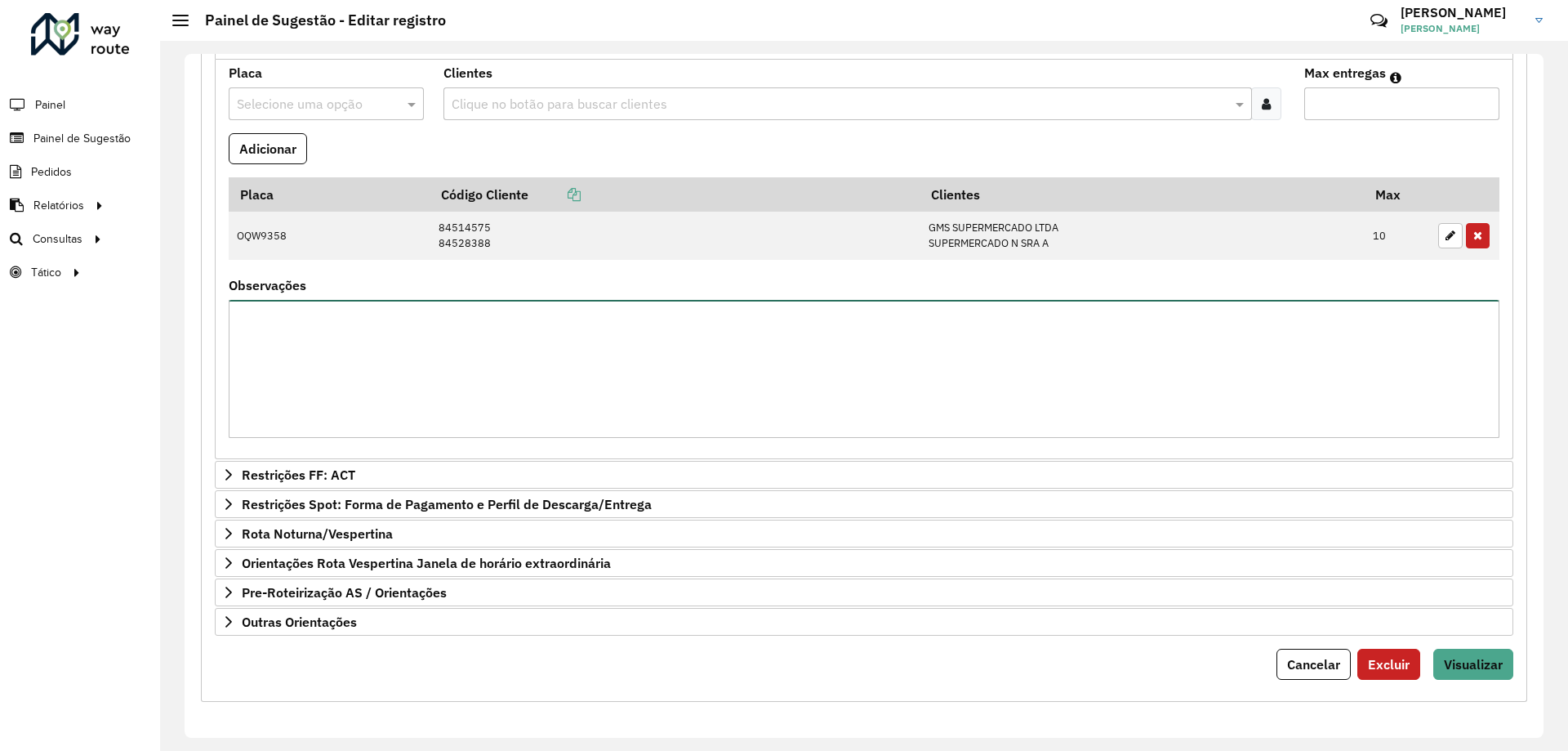
click at [482, 347] on textarea "Observações" at bounding box center [863, 369] width 1271 height 138
paste textarea "********"
type textarea "**********"
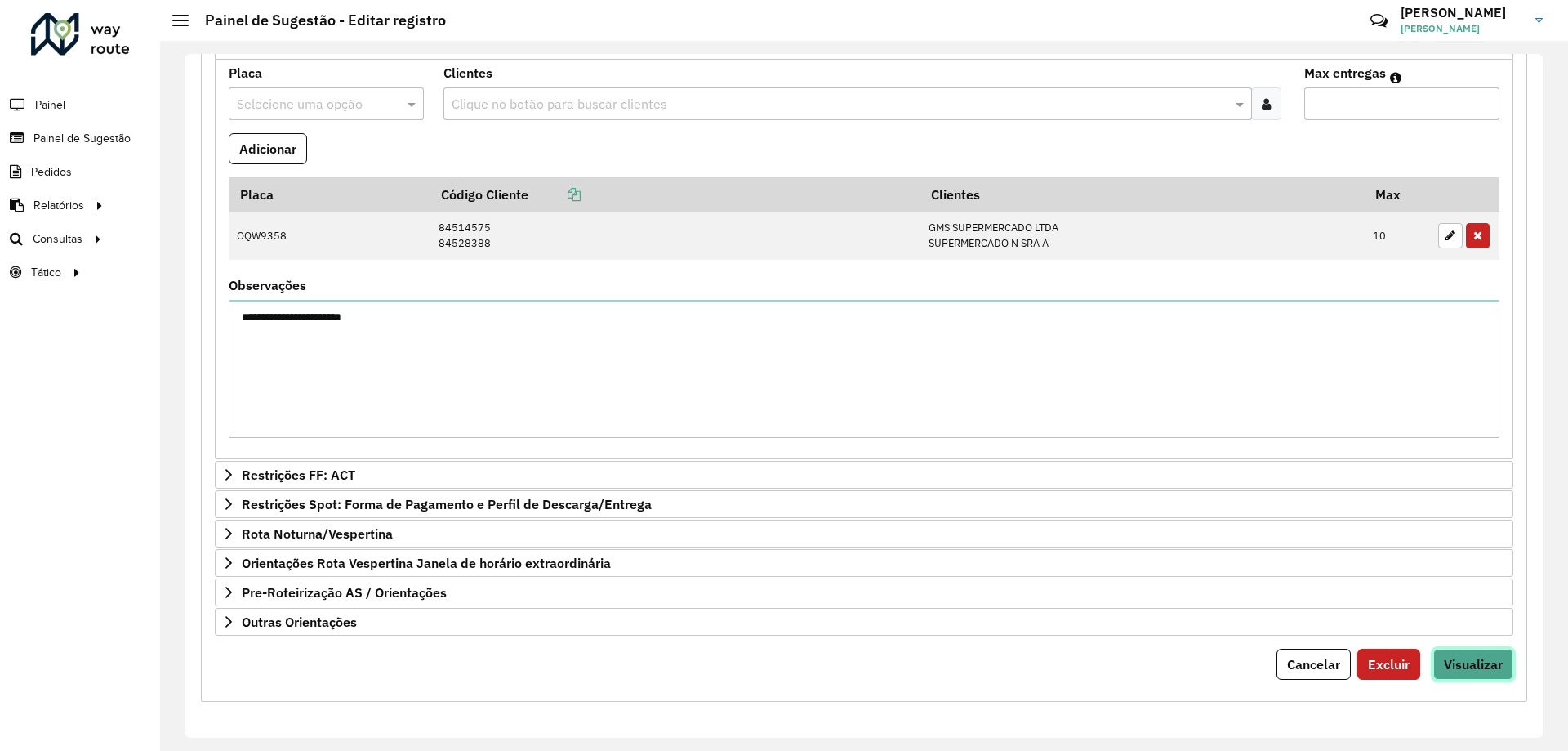
click at [1446, 660] on span "Visualizar" at bounding box center [1474, 663] width 59 height 17
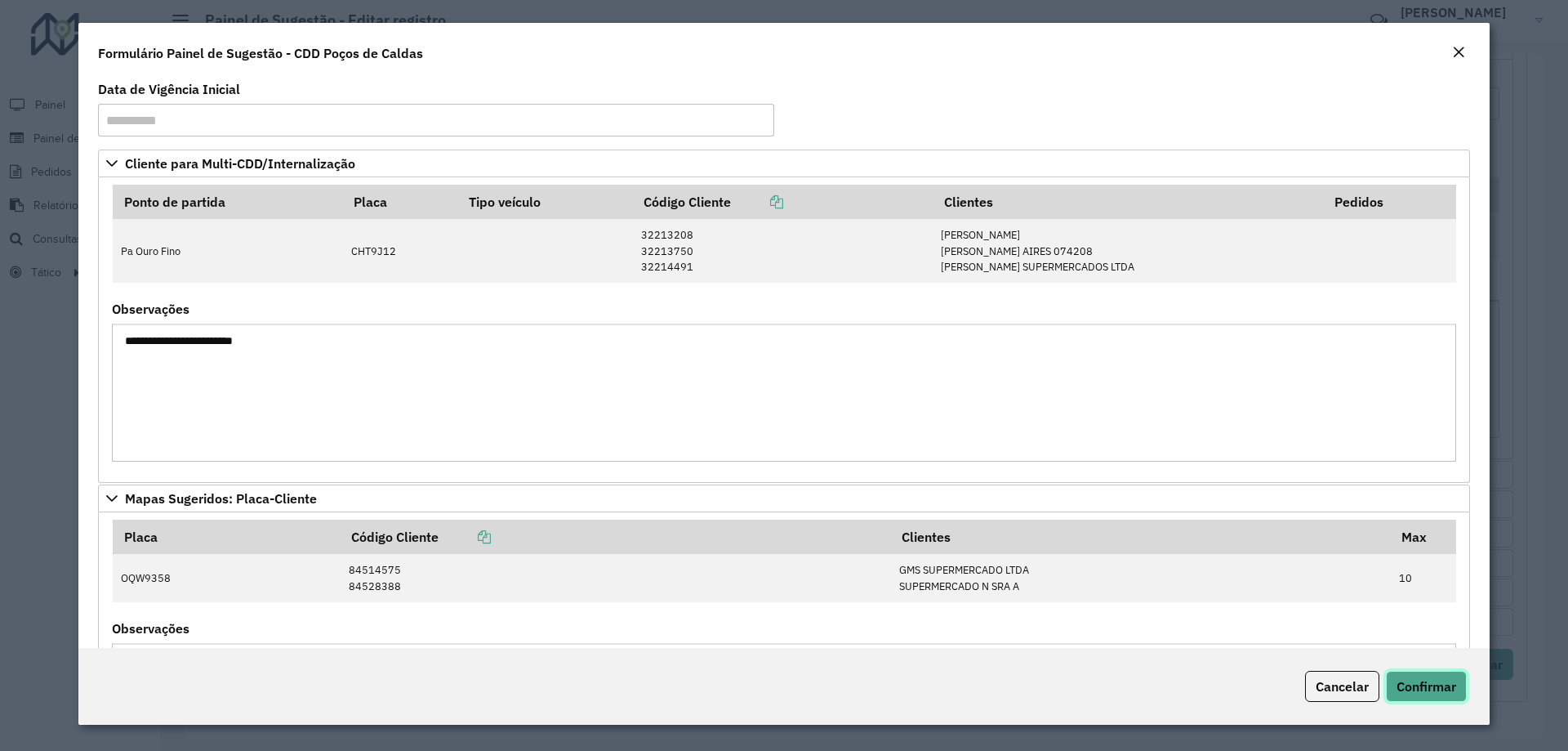
click at [1430, 692] on span "Confirmar" at bounding box center [1426, 686] width 60 height 17
